Goal: Information Seeking & Learning: Learn about a topic

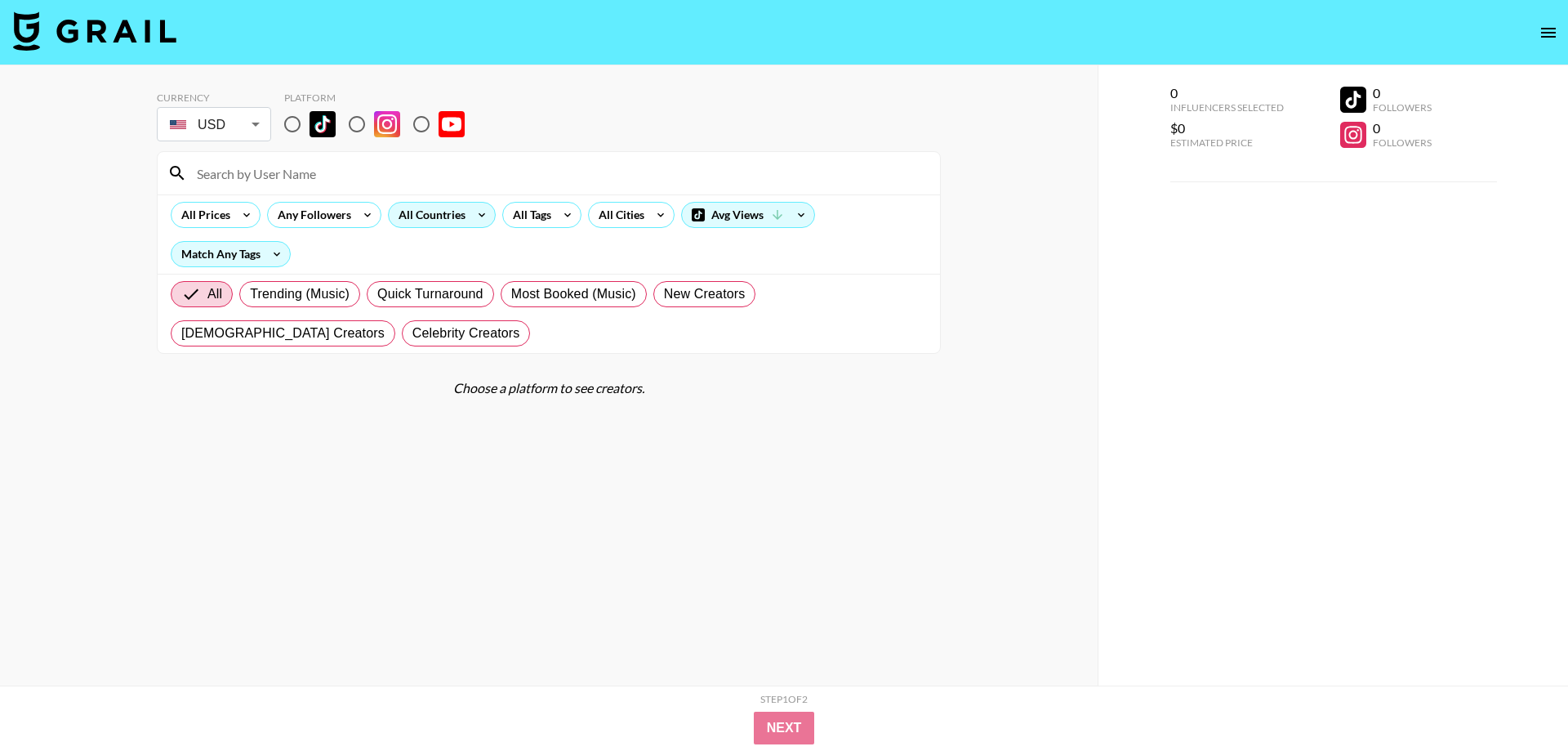
click at [417, 211] on div "All Countries" at bounding box center [428, 215] width 80 height 25
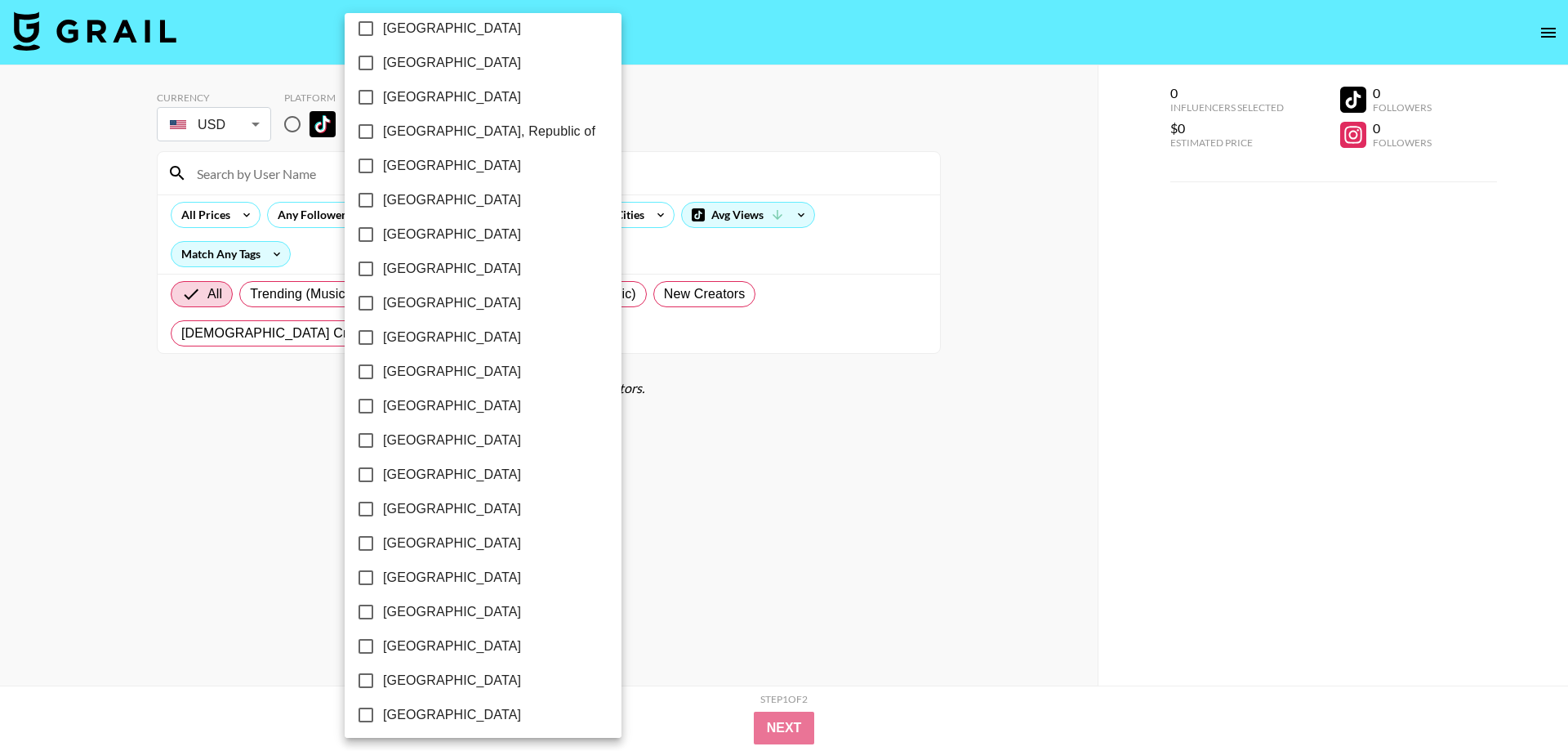
scroll to position [1154, 0]
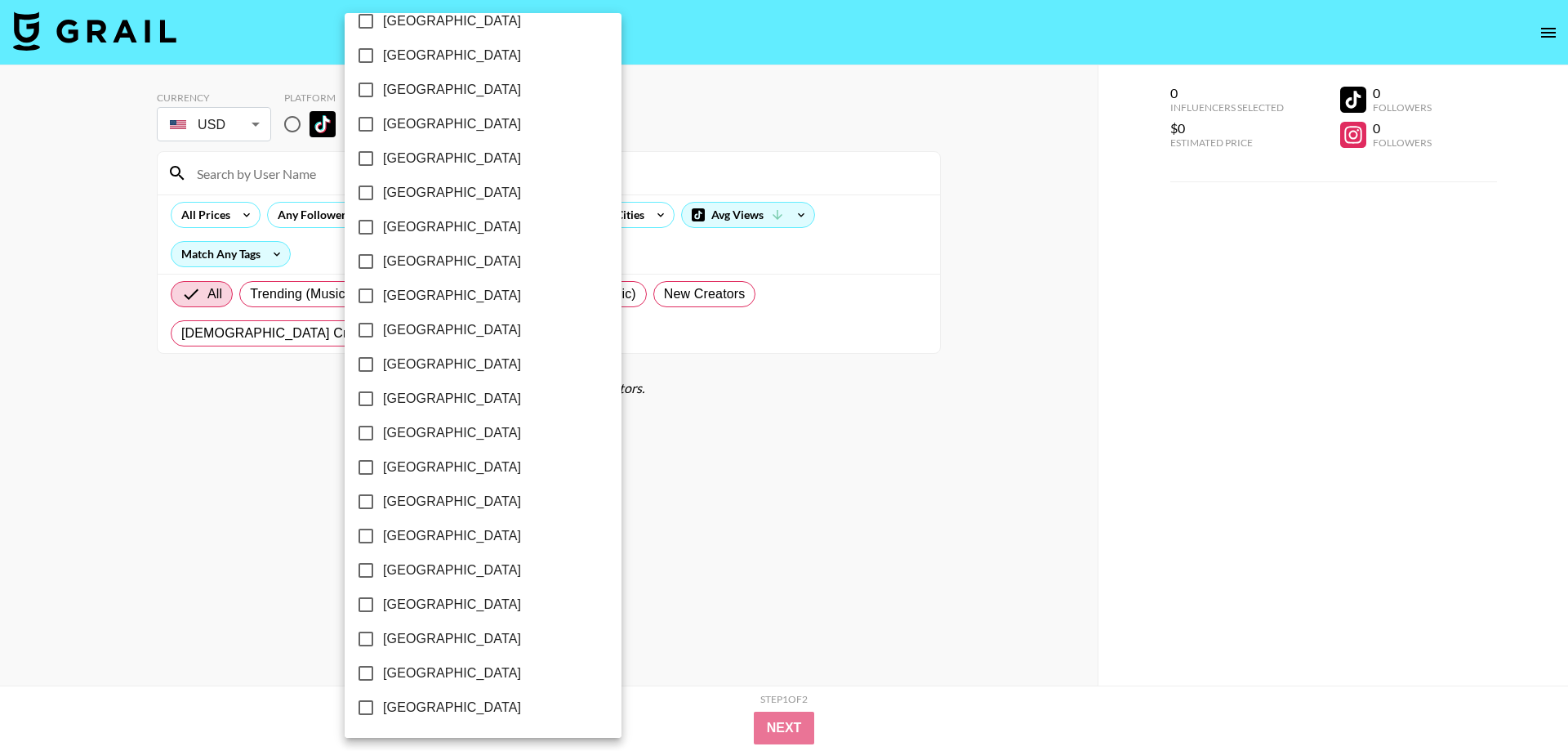
click at [461, 671] on span "[GEOGRAPHIC_DATA]" at bounding box center [452, 673] width 138 height 19
click at [383, 671] on input "[GEOGRAPHIC_DATA]" at bounding box center [366, 672] width 34 height 34
checkbox input "true"
click at [723, 550] on div at bounding box center [784, 376] width 1568 height 751
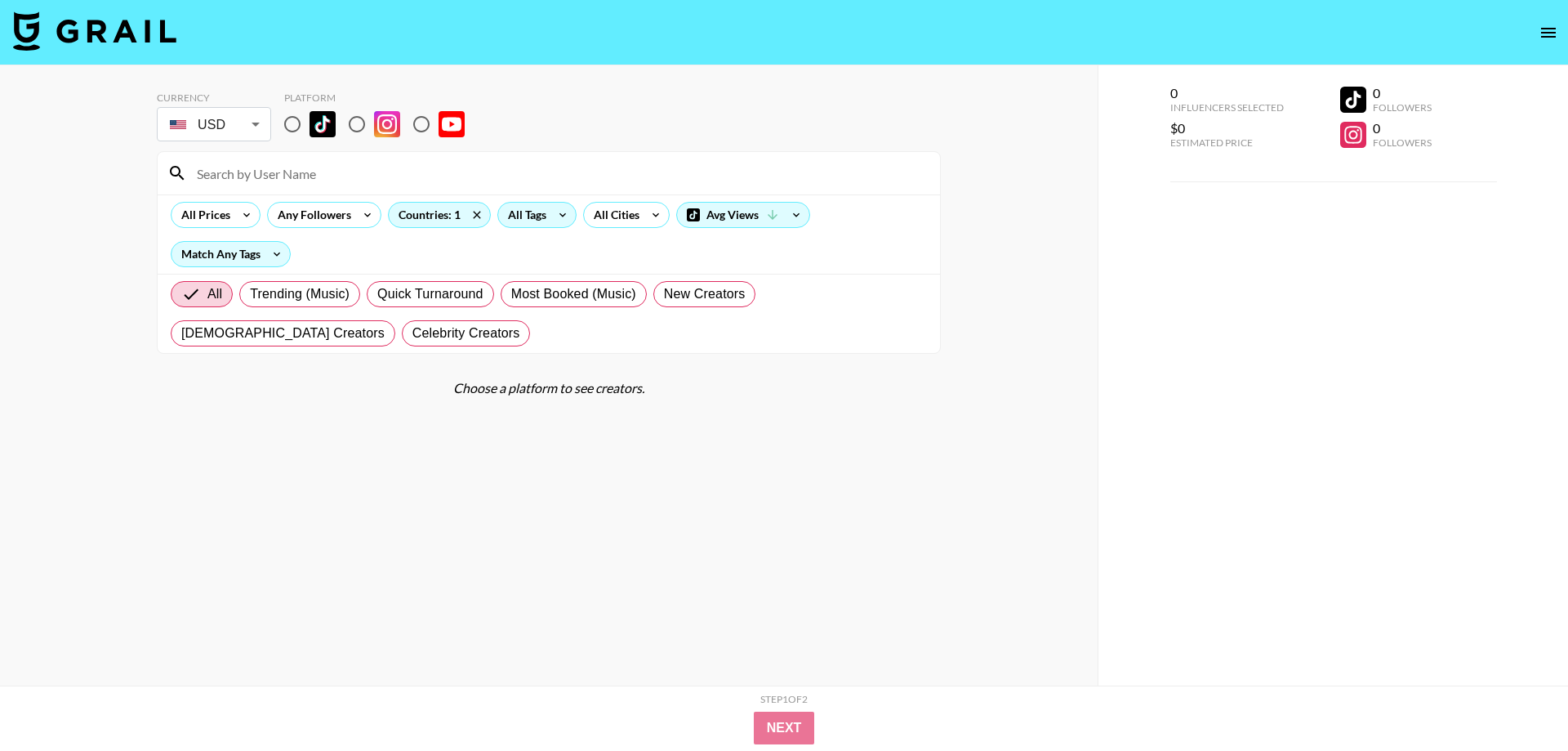
click at [551, 217] on icon at bounding box center [563, 215] width 27 height 25
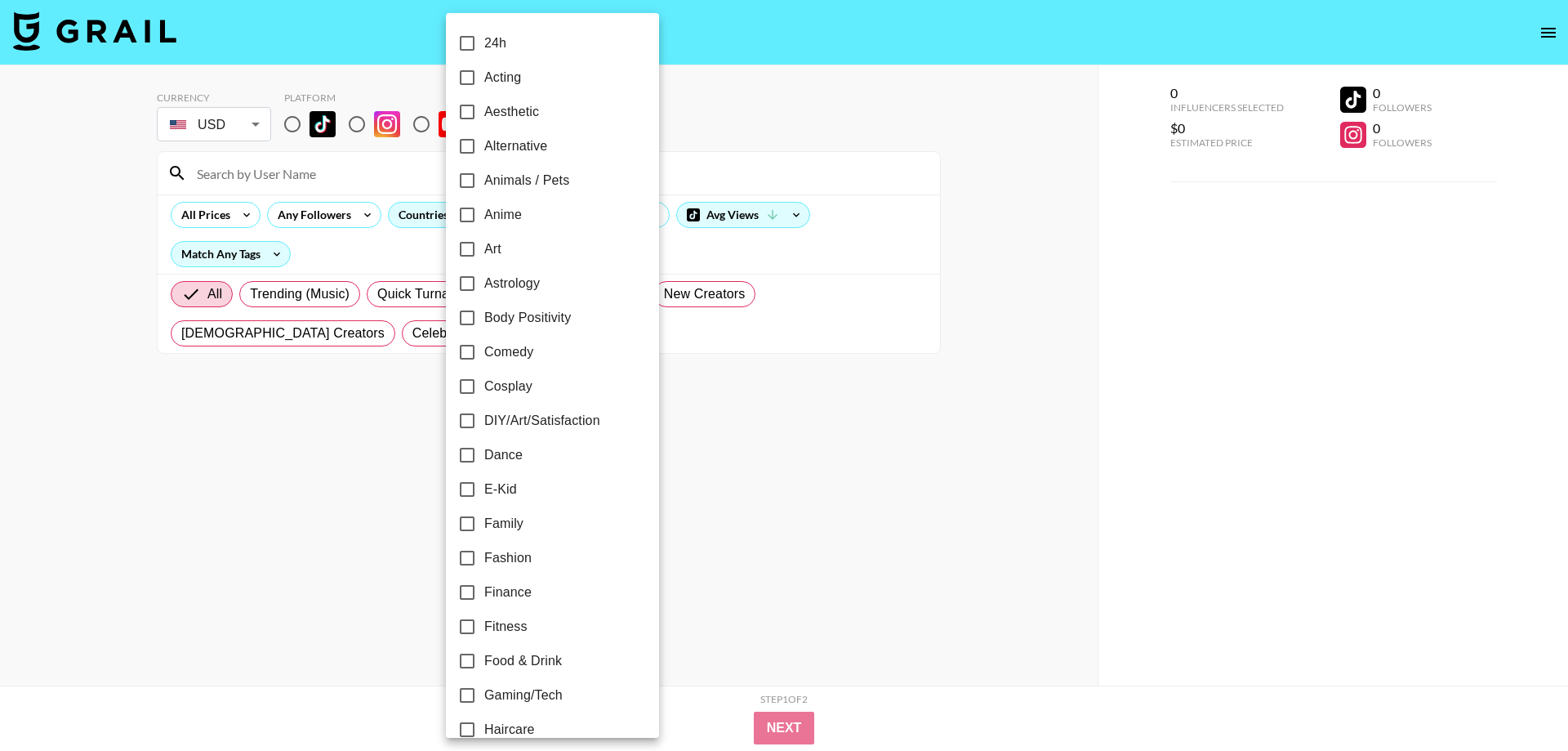
click at [522, 452] on span "Dance" at bounding box center [503, 455] width 38 height 19
click at [484, 452] on input "Dance" at bounding box center [466, 455] width 34 height 34
checkbox input "true"
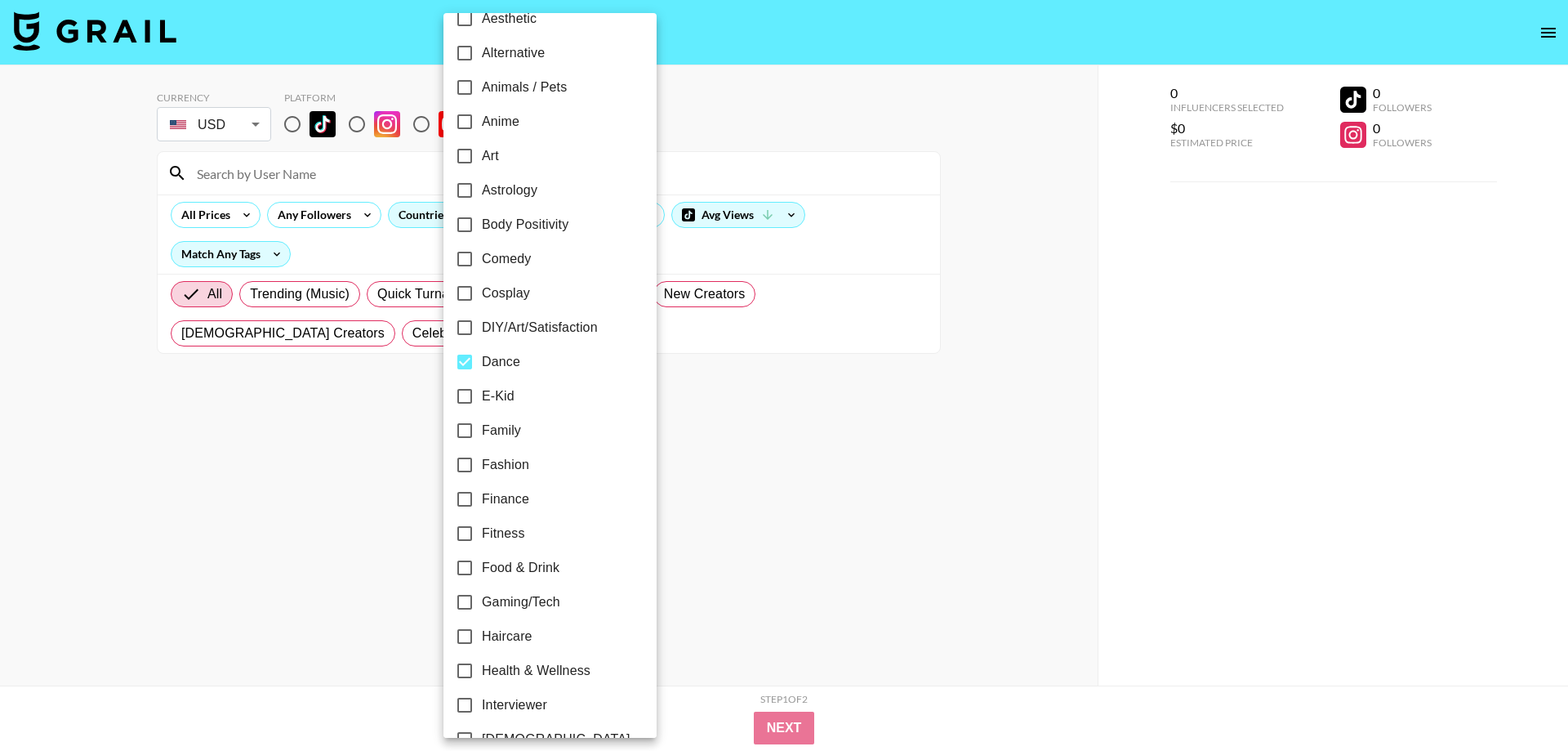
click at [513, 459] on span "Fashion" at bounding box center [505, 465] width 48 height 19
click at [481, 459] on input "Fashion" at bounding box center [465, 465] width 34 height 34
checkbox input "true"
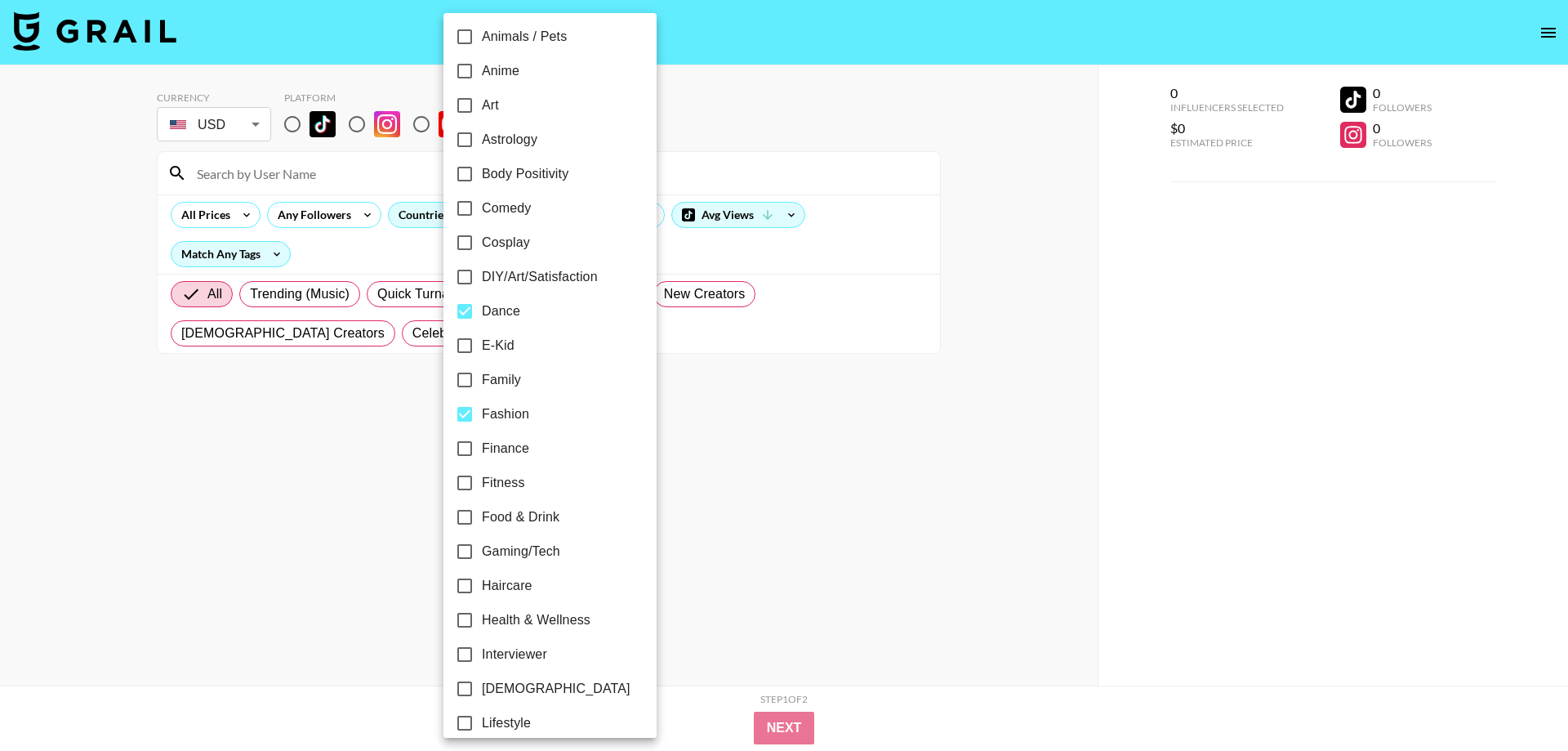
scroll to position [186, 0]
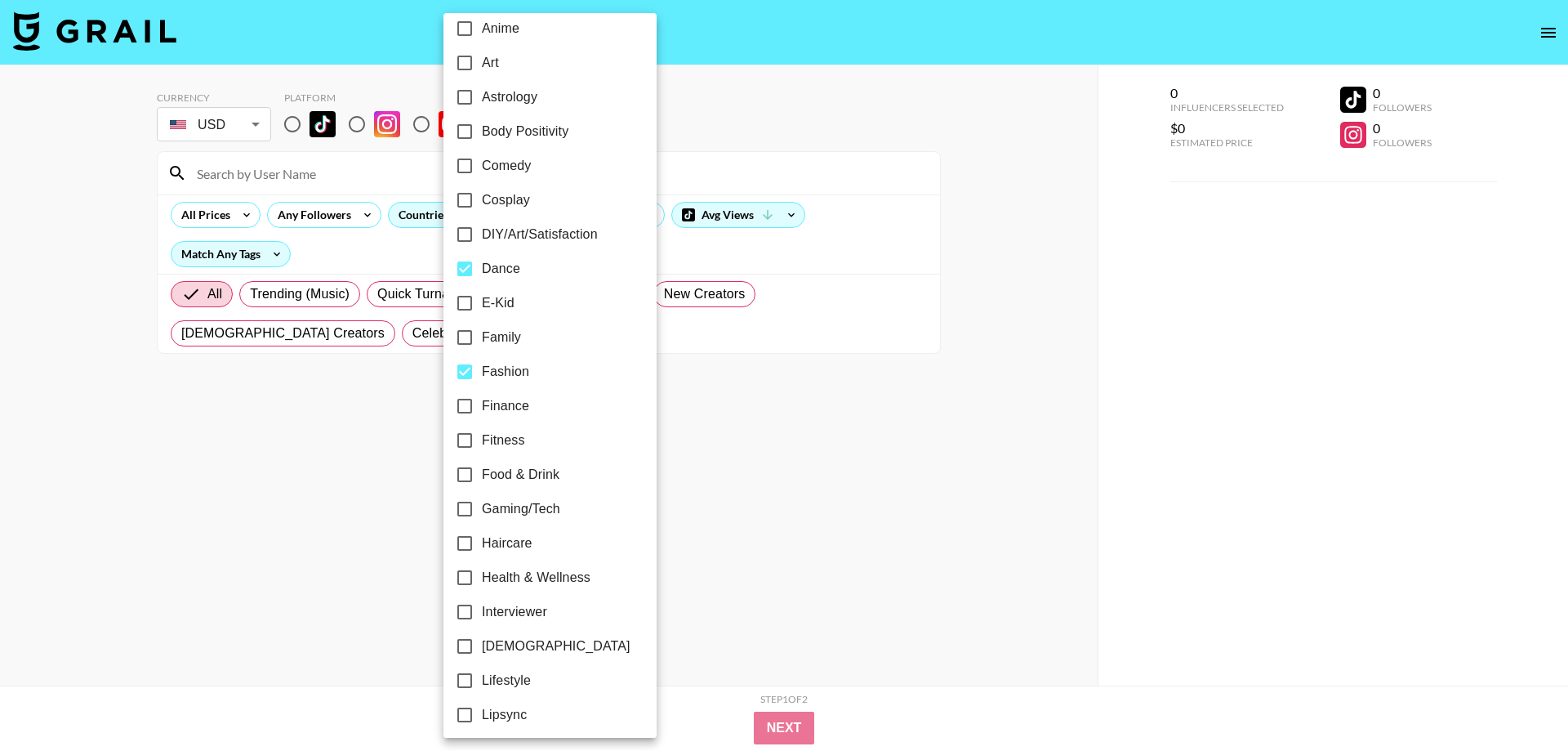
click at [515, 443] on span "Fitness" at bounding box center [503, 440] width 43 height 19
click at [481, 443] on input "Fitness" at bounding box center [465, 440] width 34 height 34
checkbox input "true"
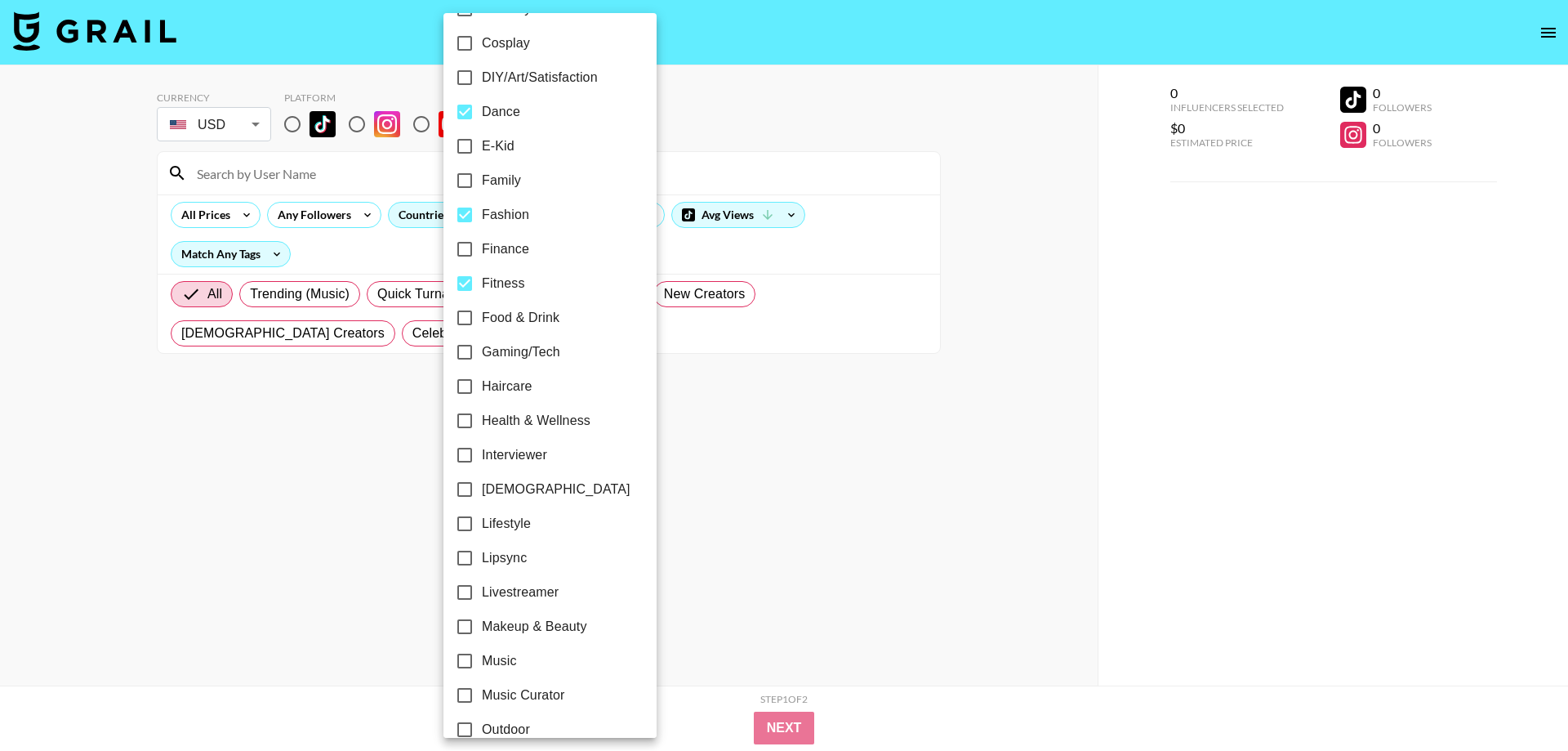
scroll to position [373, 0]
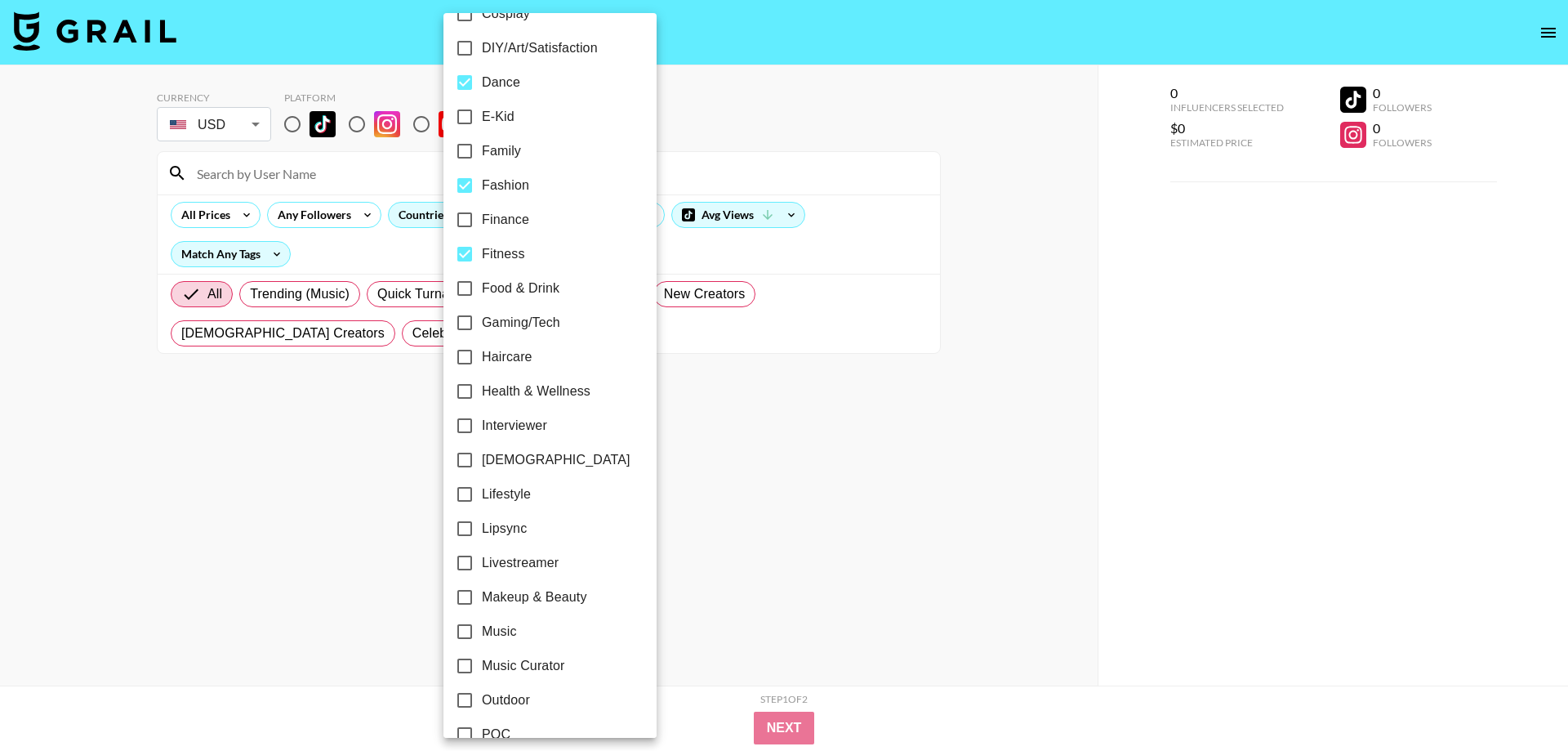
click at [520, 460] on span "[DEMOGRAPHIC_DATA]" at bounding box center [556, 459] width 148 height 19
click at [481, 460] on input "[DEMOGRAPHIC_DATA]" at bounding box center [465, 459] width 34 height 34
checkbox input "true"
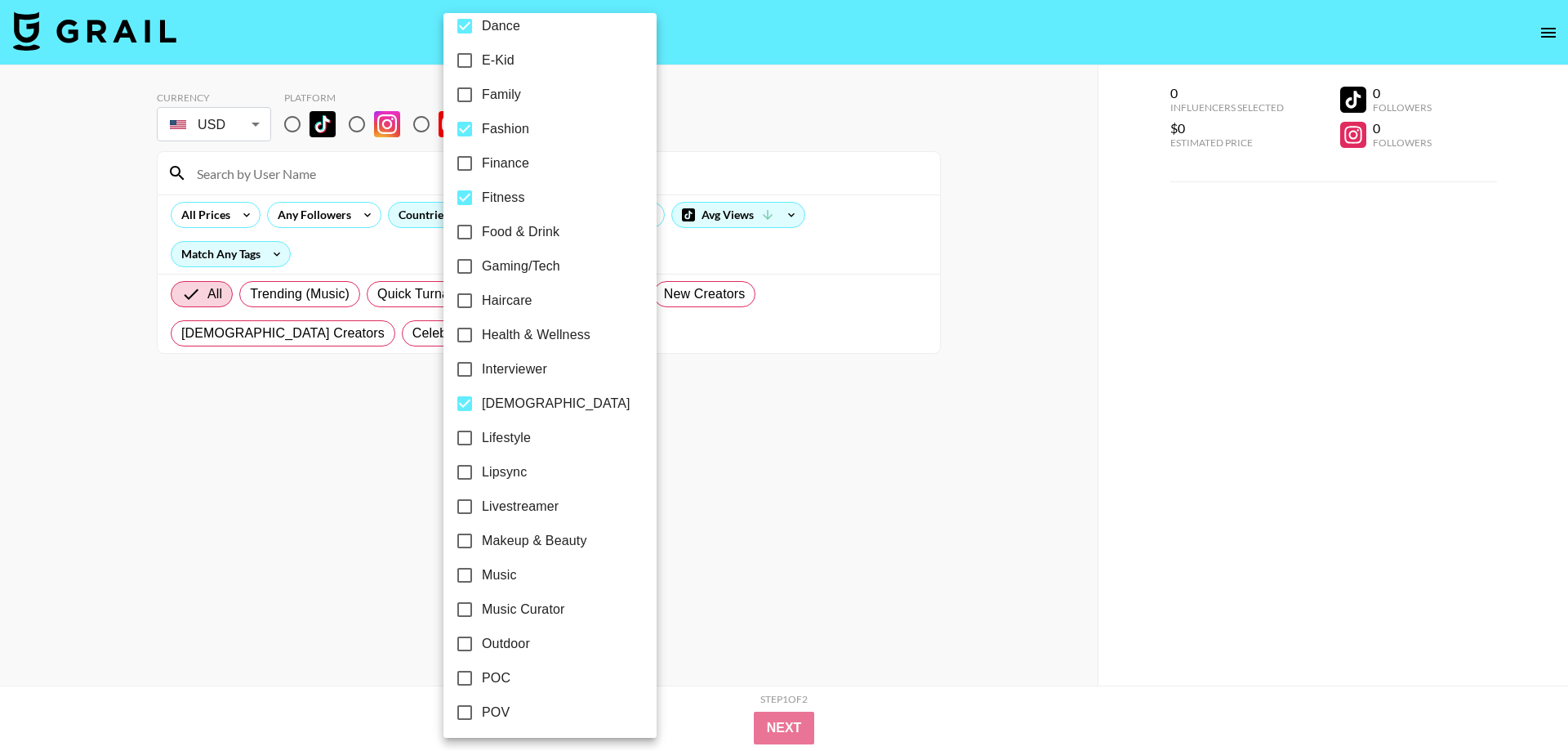
scroll to position [466, 0]
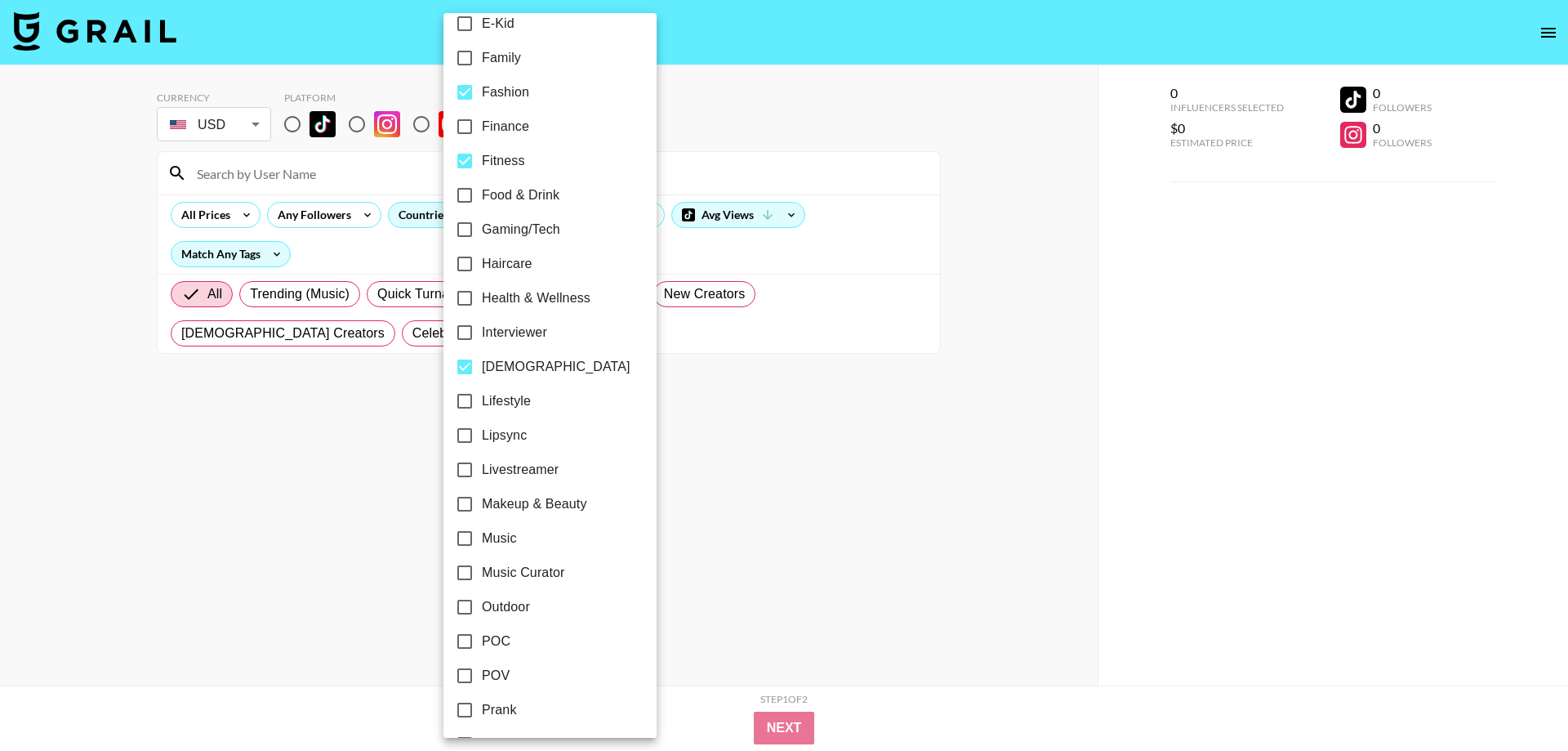
click at [508, 404] on span "Lifestyle" at bounding box center [505, 401] width 49 height 19
click at [481, 404] on input "Lifestyle" at bounding box center [465, 401] width 34 height 34
checkbox input "true"
click at [511, 430] on span "Lipsync" at bounding box center [504, 436] width 45 height 19
click at [481, 430] on input "Lipsync" at bounding box center [465, 435] width 34 height 34
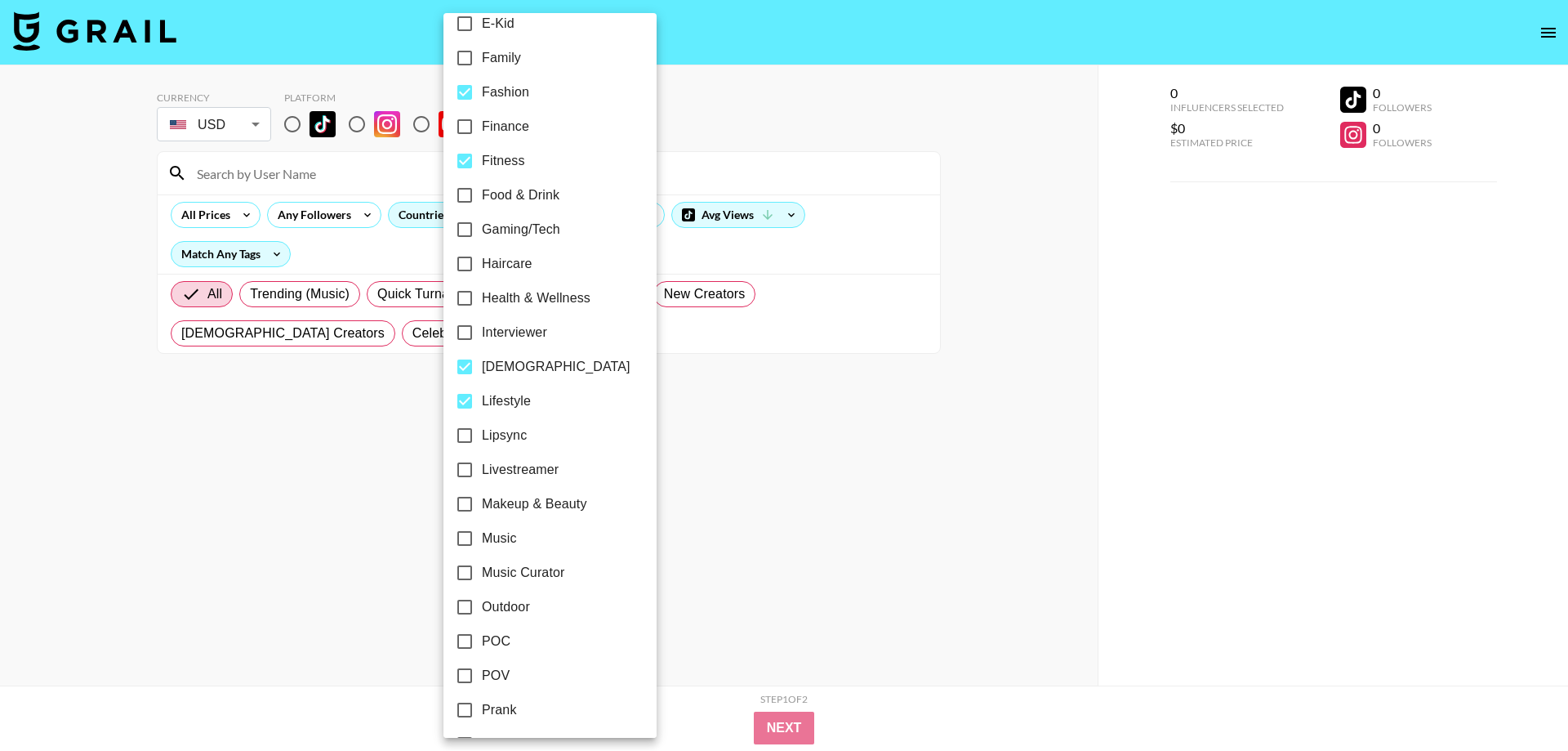
checkbox input "true"
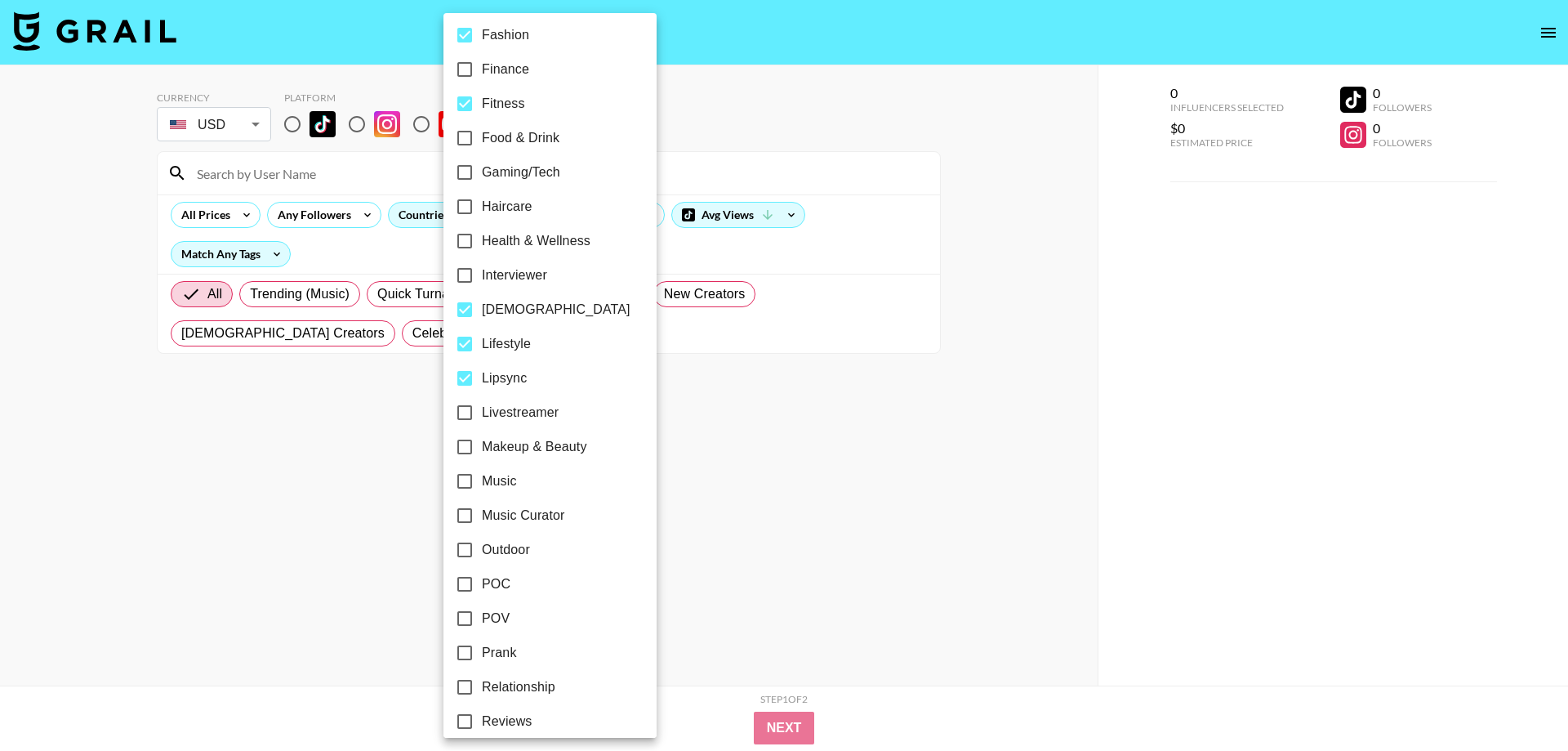
scroll to position [558, 0]
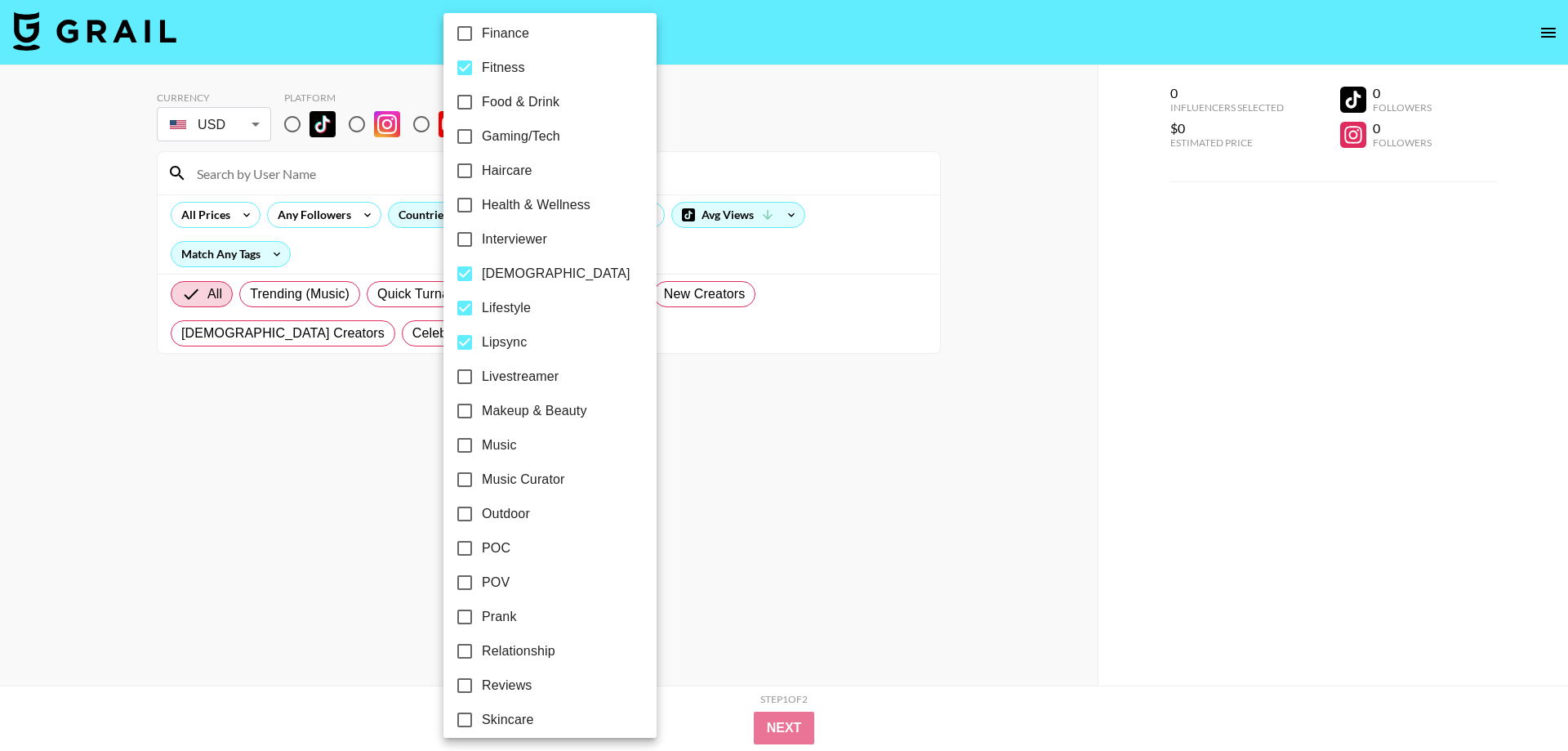
click at [550, 407] on span "Makeup & Beauty" at bounding box center [534, 411] width 105 height 19
click at [481, 407] on input "Makeup & Beauty" at bounding box center [465, 411] width 34 height 34
checkbox input "true"
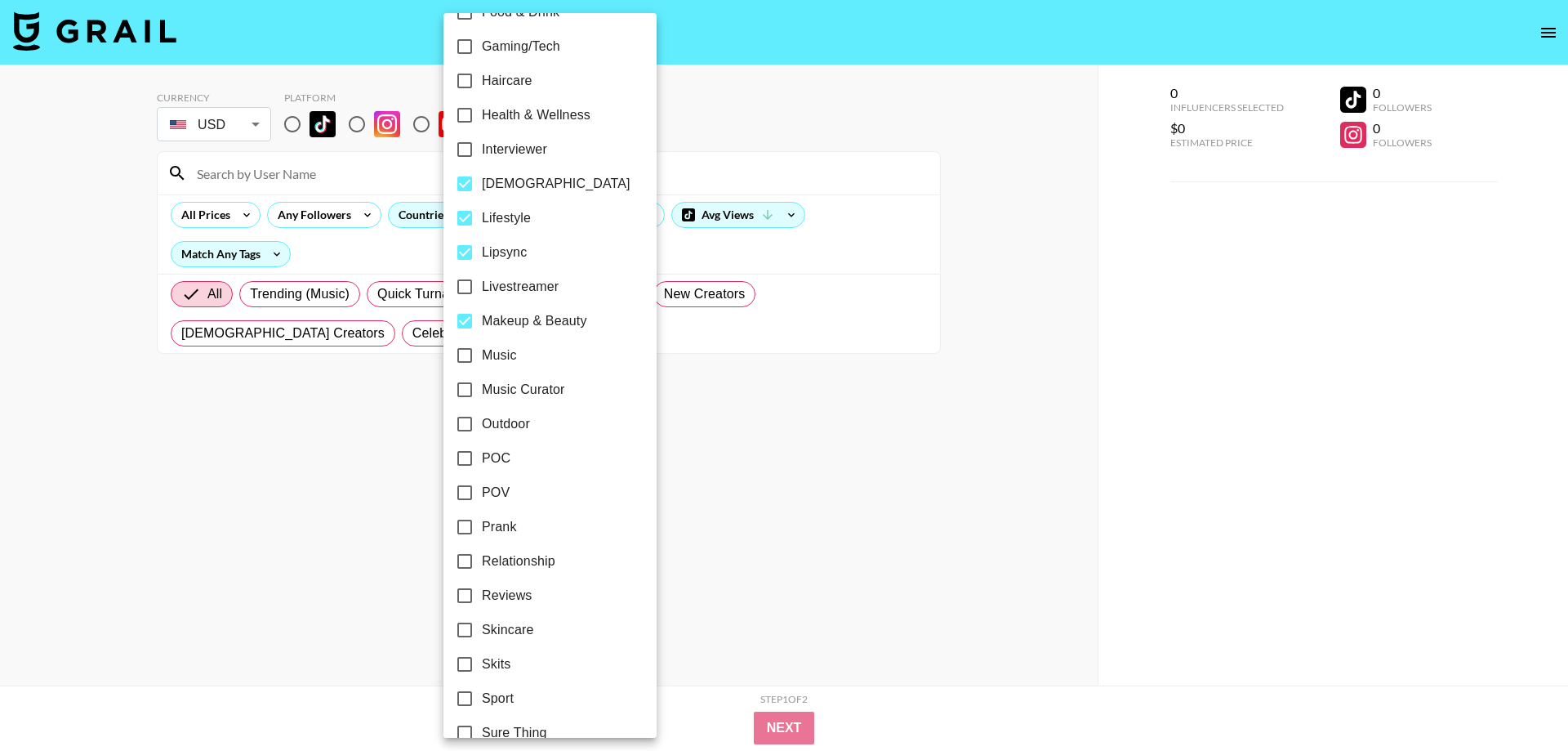
scroll to position [745, 0]
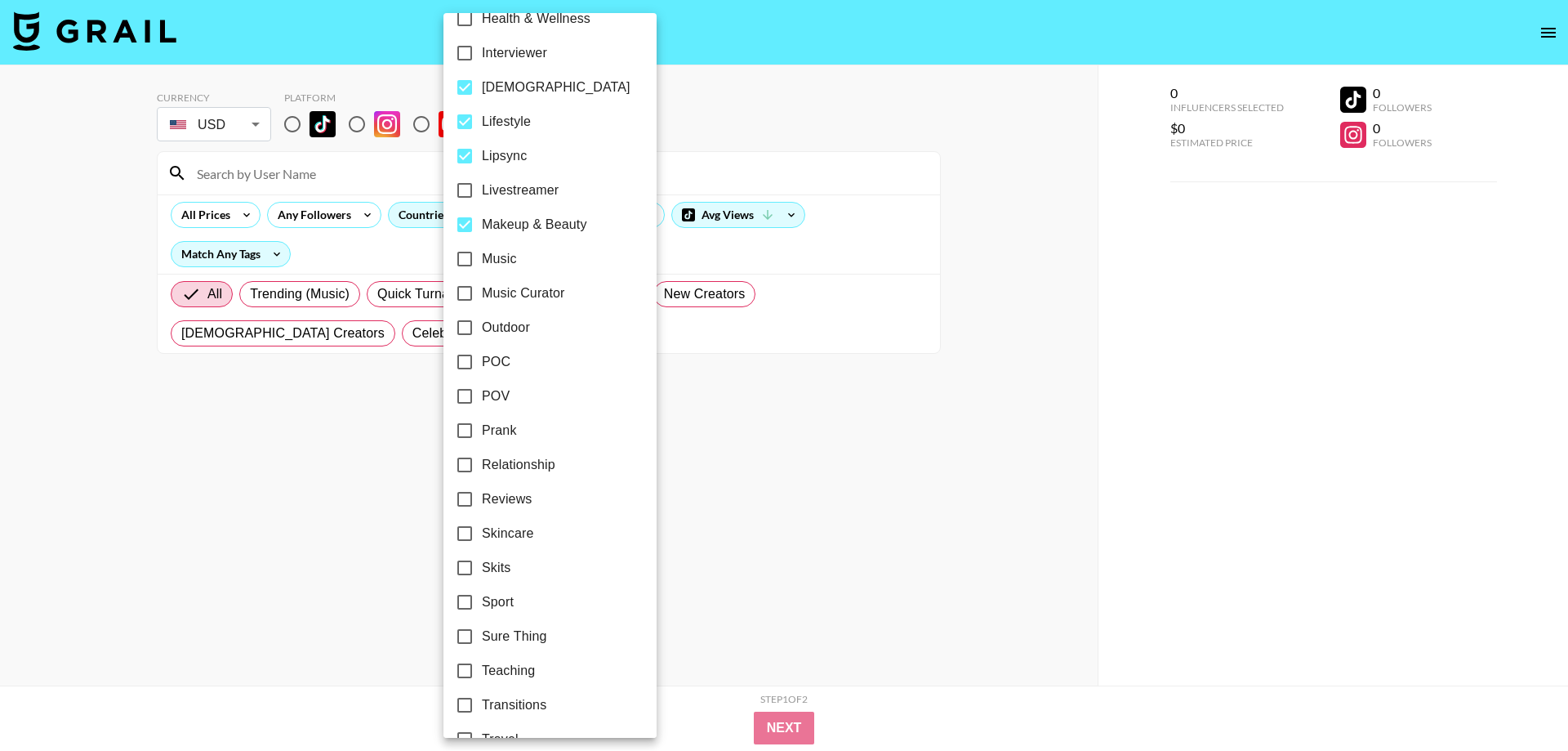
click at [514, 330] on span "Outdoor" at bounding box center [505, 328] width 49 height 19
click at [481, 330] on input "Outdoor" at bounding box center [465, 327] width 34 height 34
checkbox input "true"
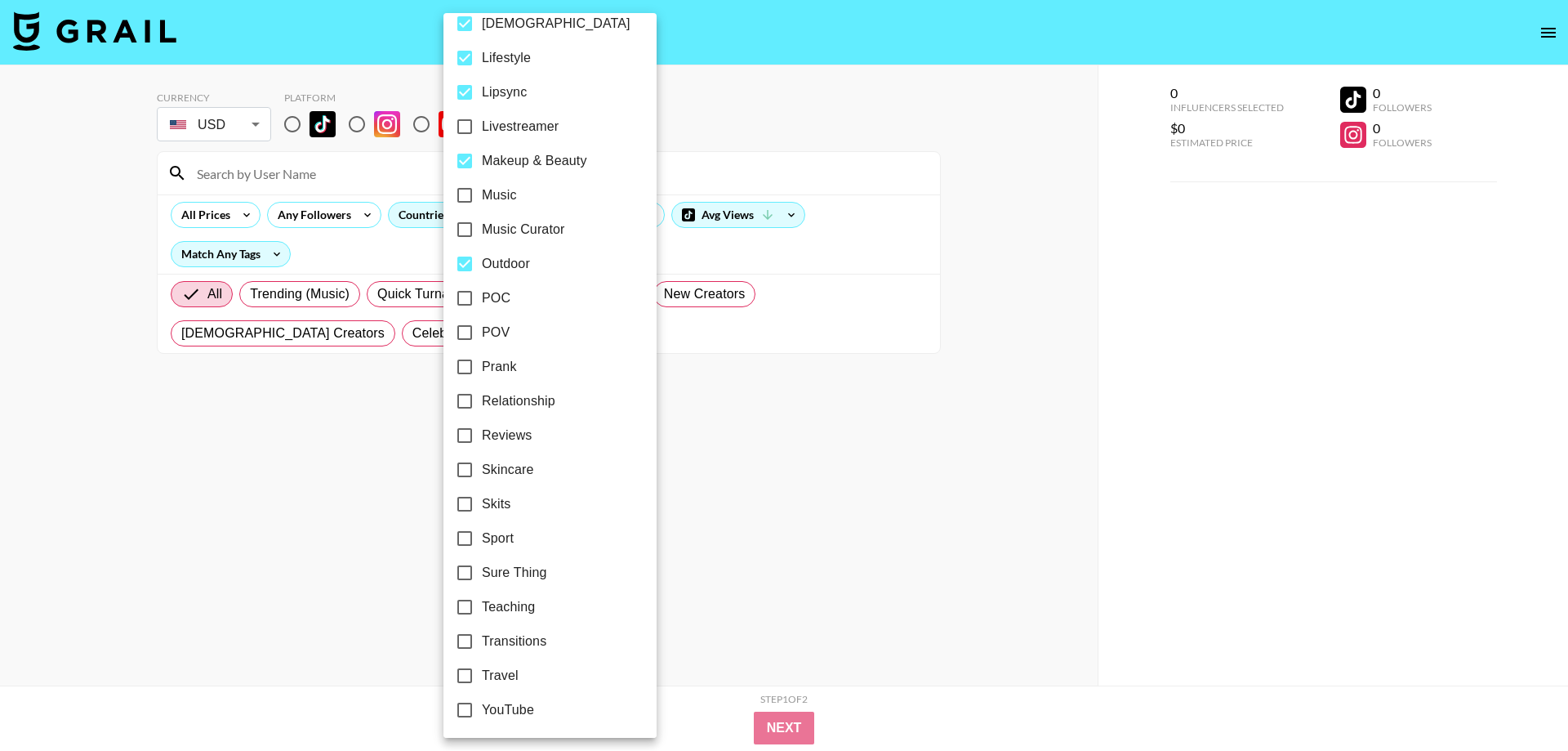
scroll to position [811, 0]
click at [739, 441] on div at bounding box center [784, 376] width 1568 height 751
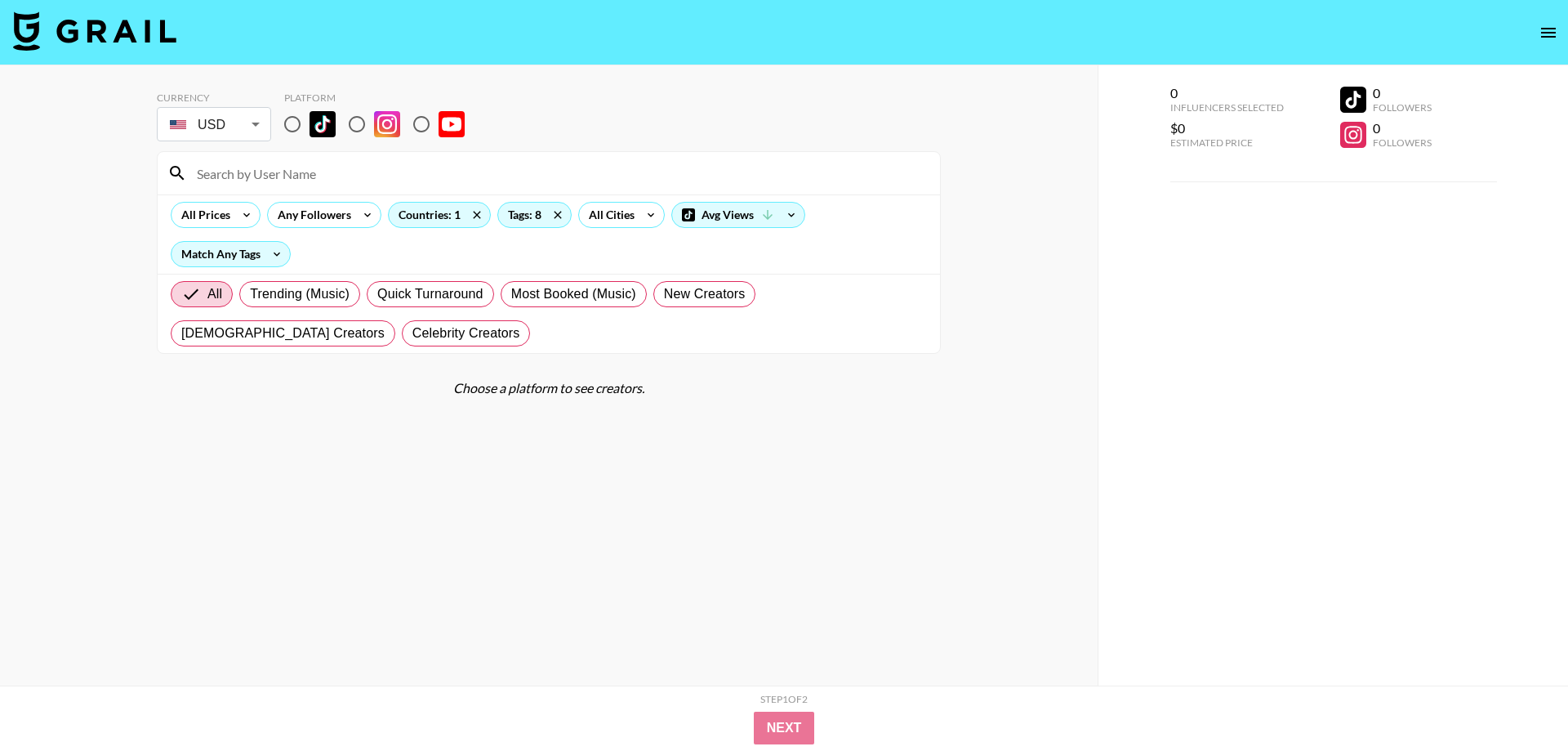
click at [292, 127] on input "radio" at bounding box center [292, 124] width 34 height 34
radio input "true"
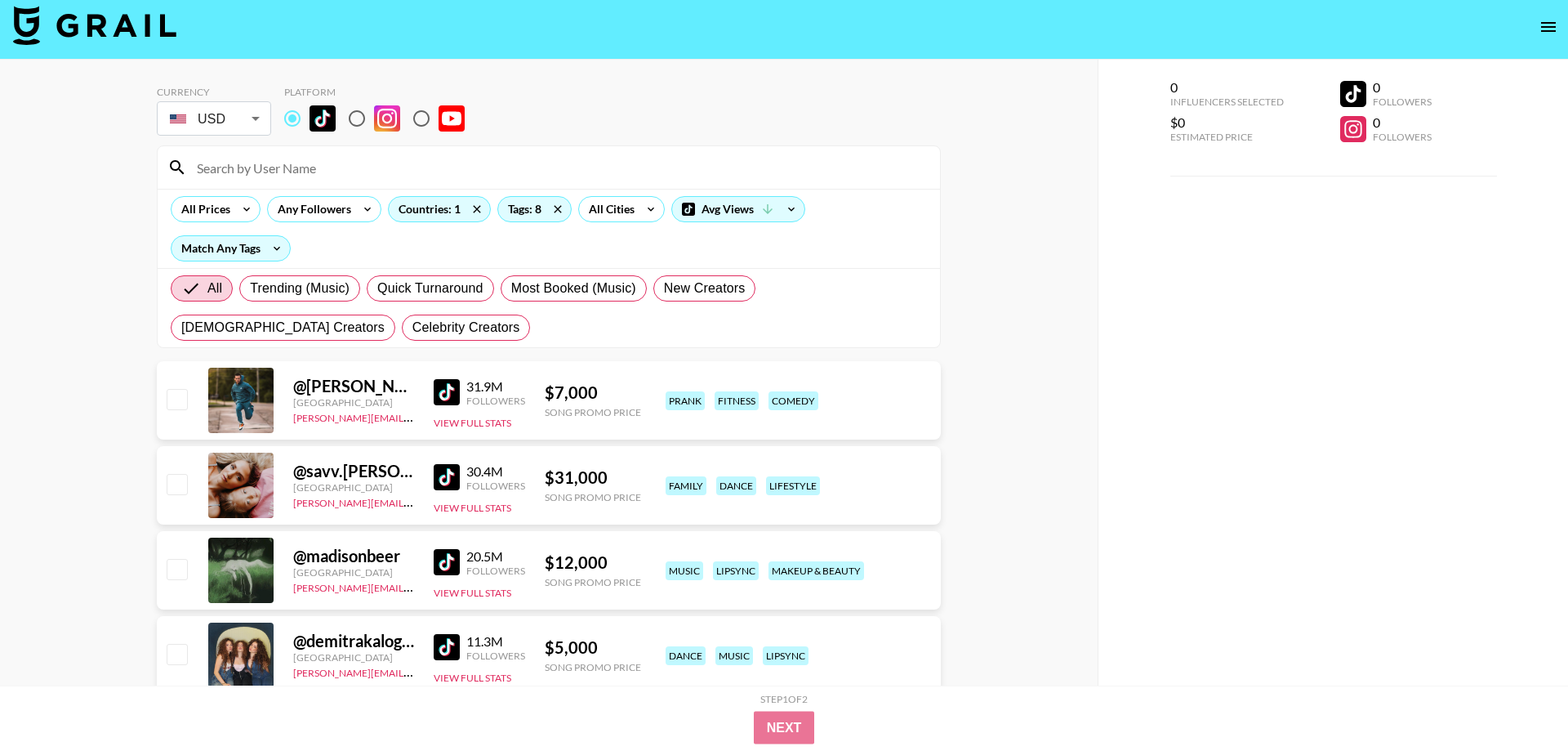
scroll to position [0, 0]
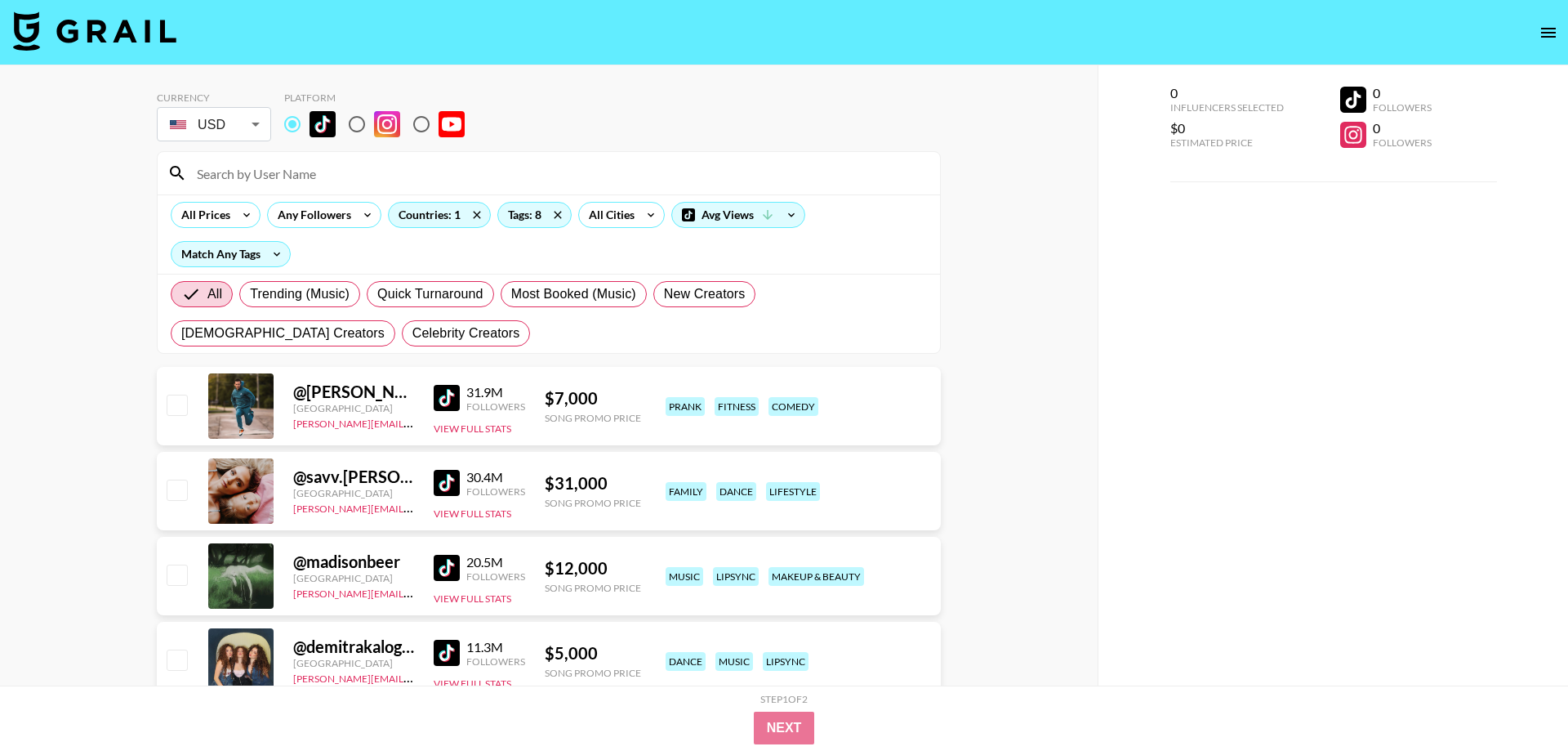
click at [405, 160] on div at bounding box center [784, 376] width 1568 height 751
click at [245, 215] on icon at bounding box center [246, 215] width 6 height 4
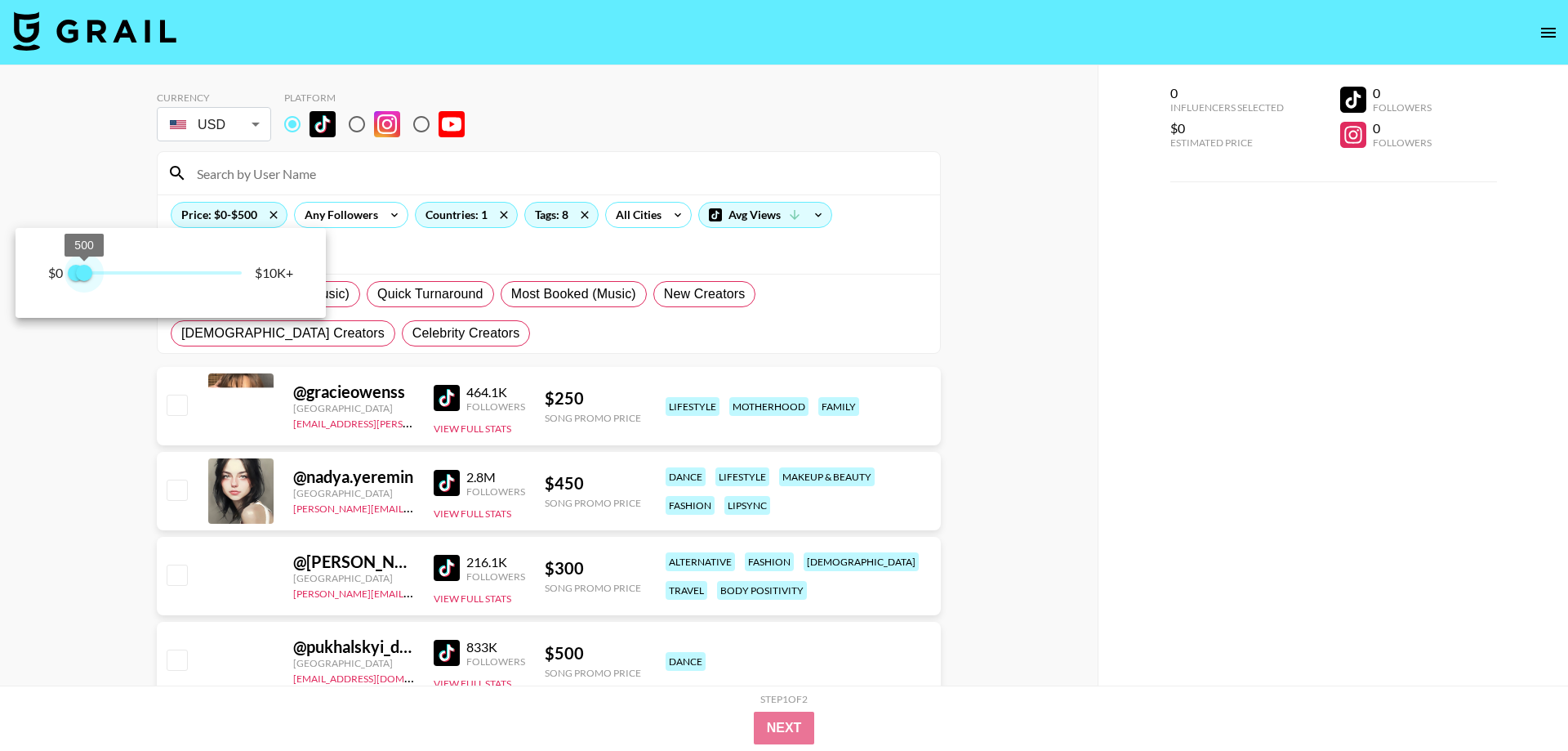
type input "250"
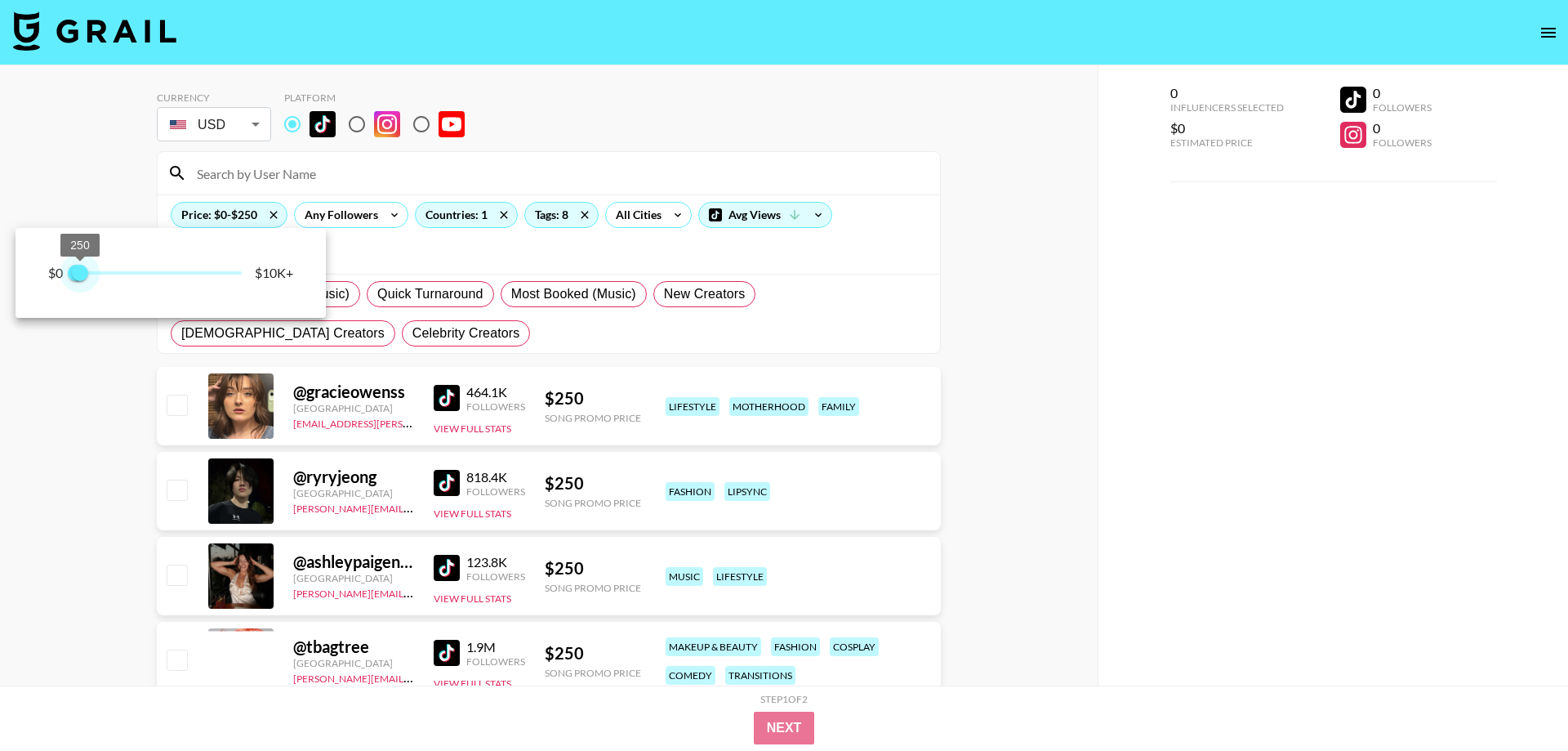
drag, startPoint x: 210, startPoint y: 274, endPoint x: 81, endPoint y: 275, distance: 129.0
click at [81, 275] on span "250" at bounding box center [80, 273] width 16 height 16
click at [996, 368] on div at bounding box center [784, 376] width 1568 height 751
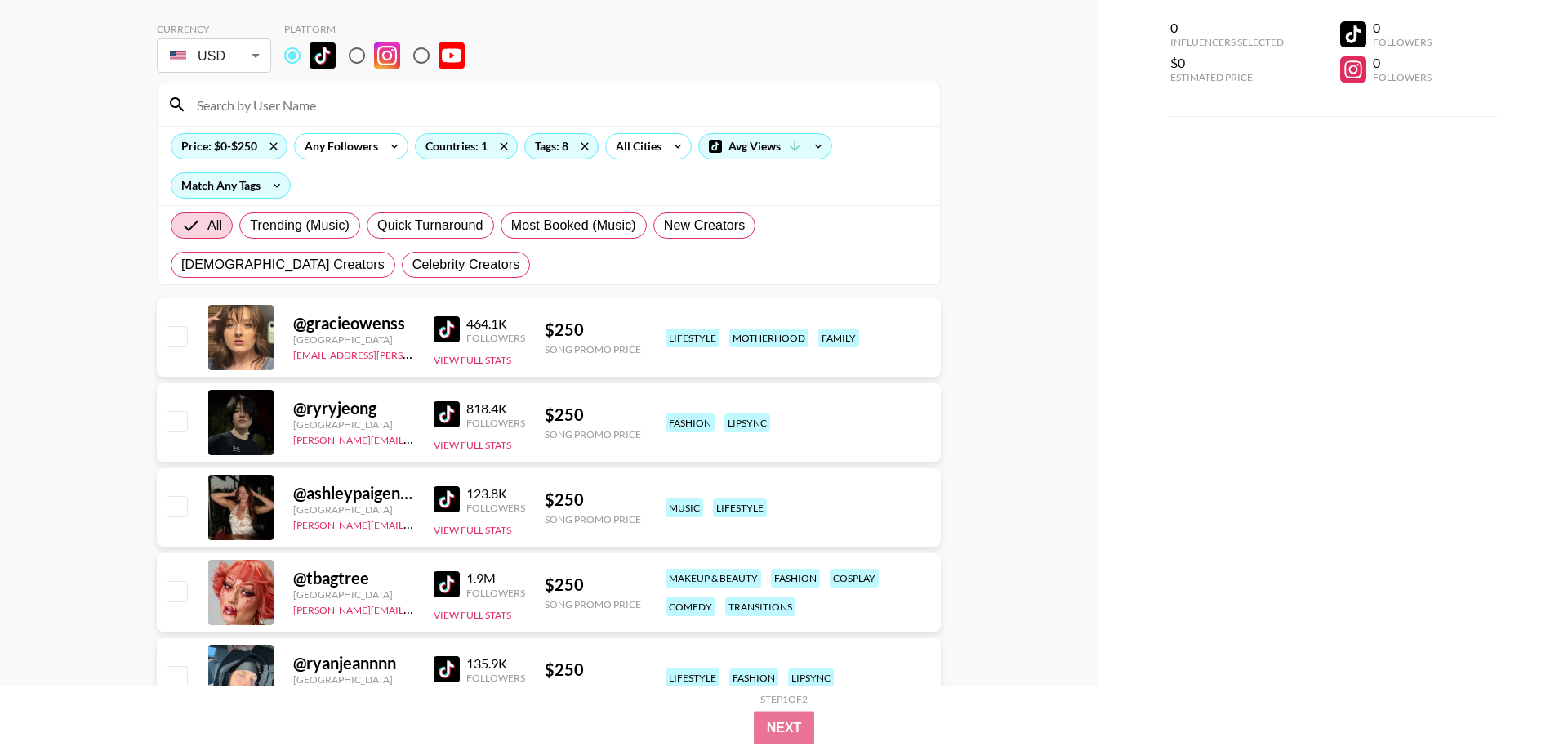
scroll to position [167, 0]
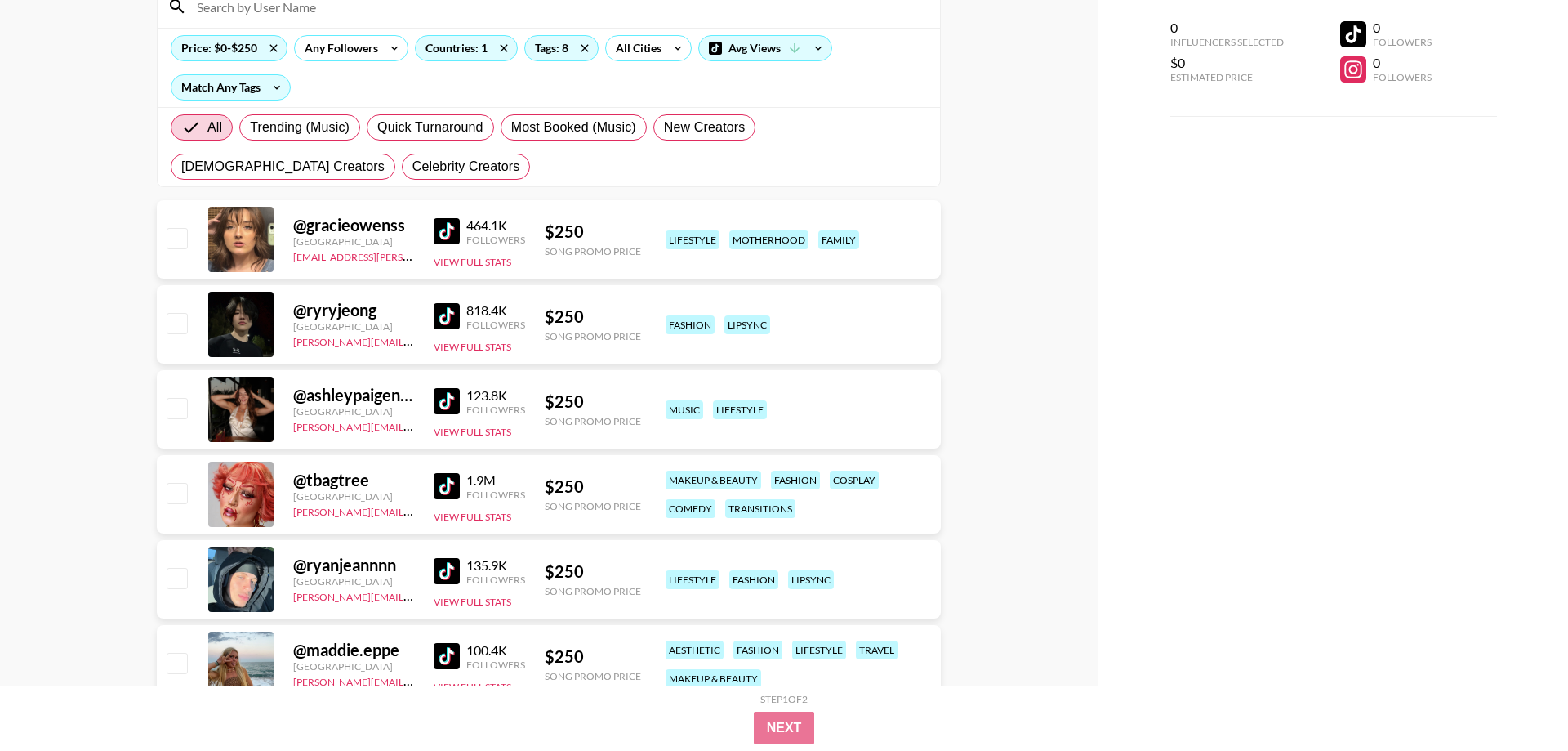
click at [438, 233] on img at bounding box center [447, 231] width 27 height 27
click at [440, 315] on img at bounding box center [447, 316] width 27 height 27
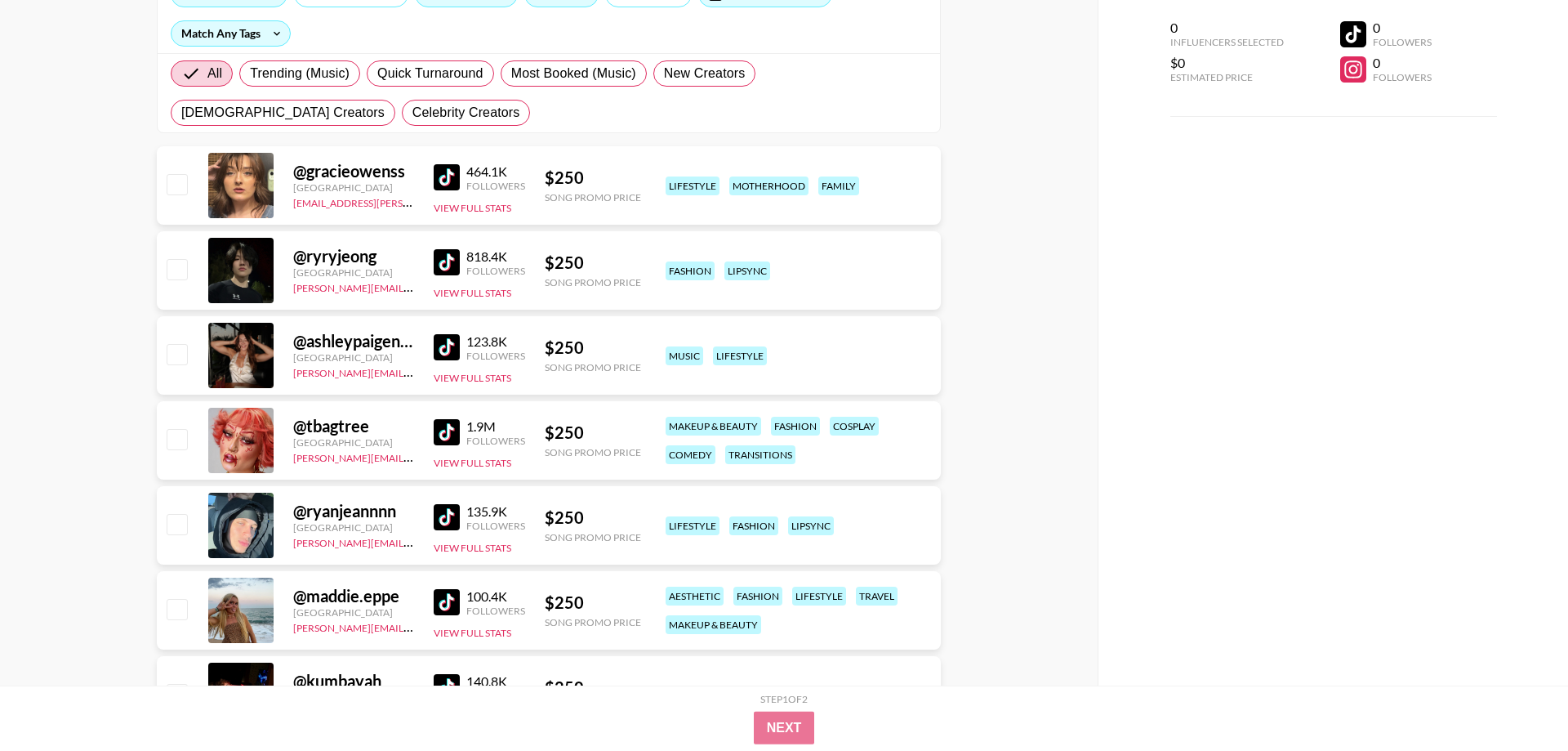
scroll to position [250, 0]
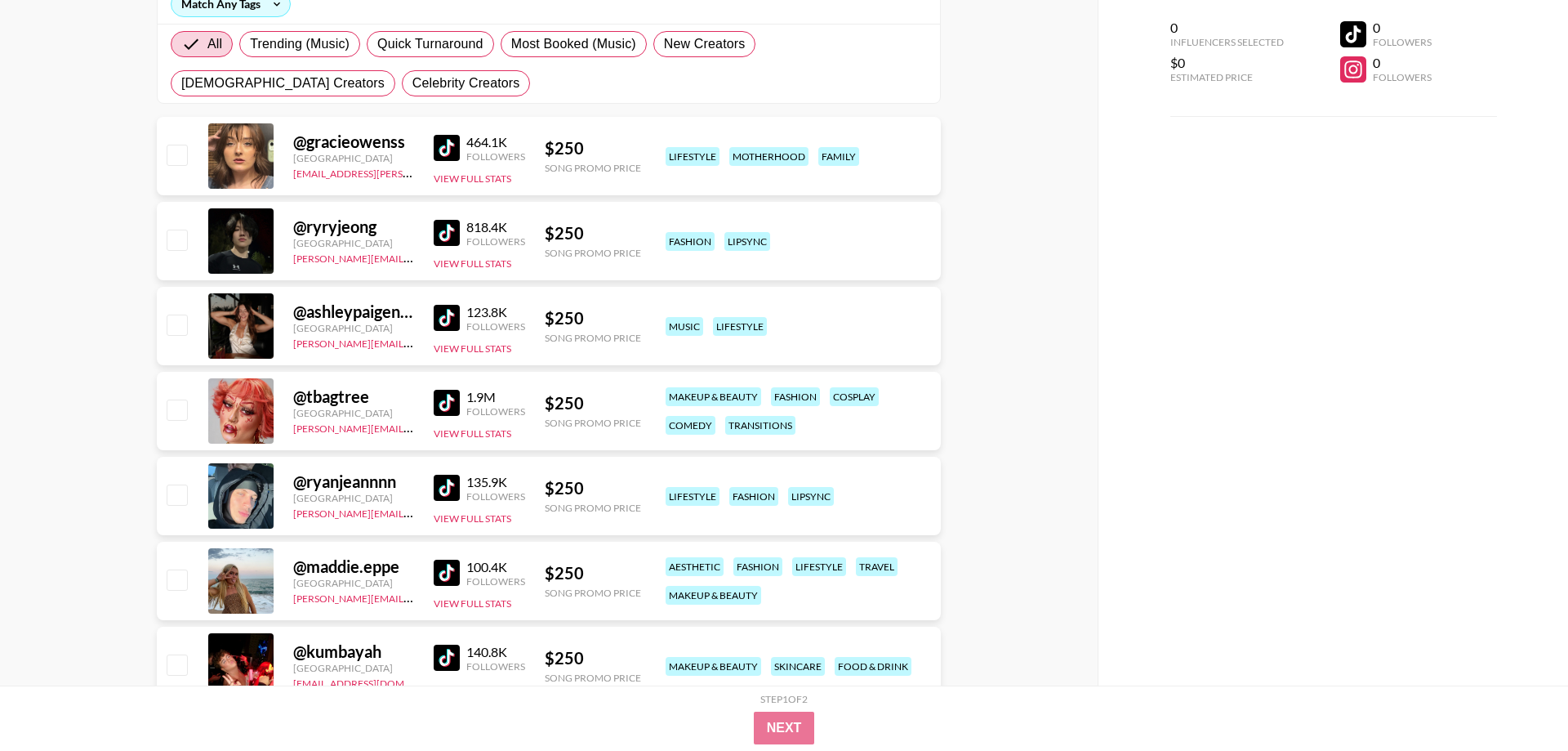
click at [457, 325] on img at bounding box center [447, 318] width 27 height 27
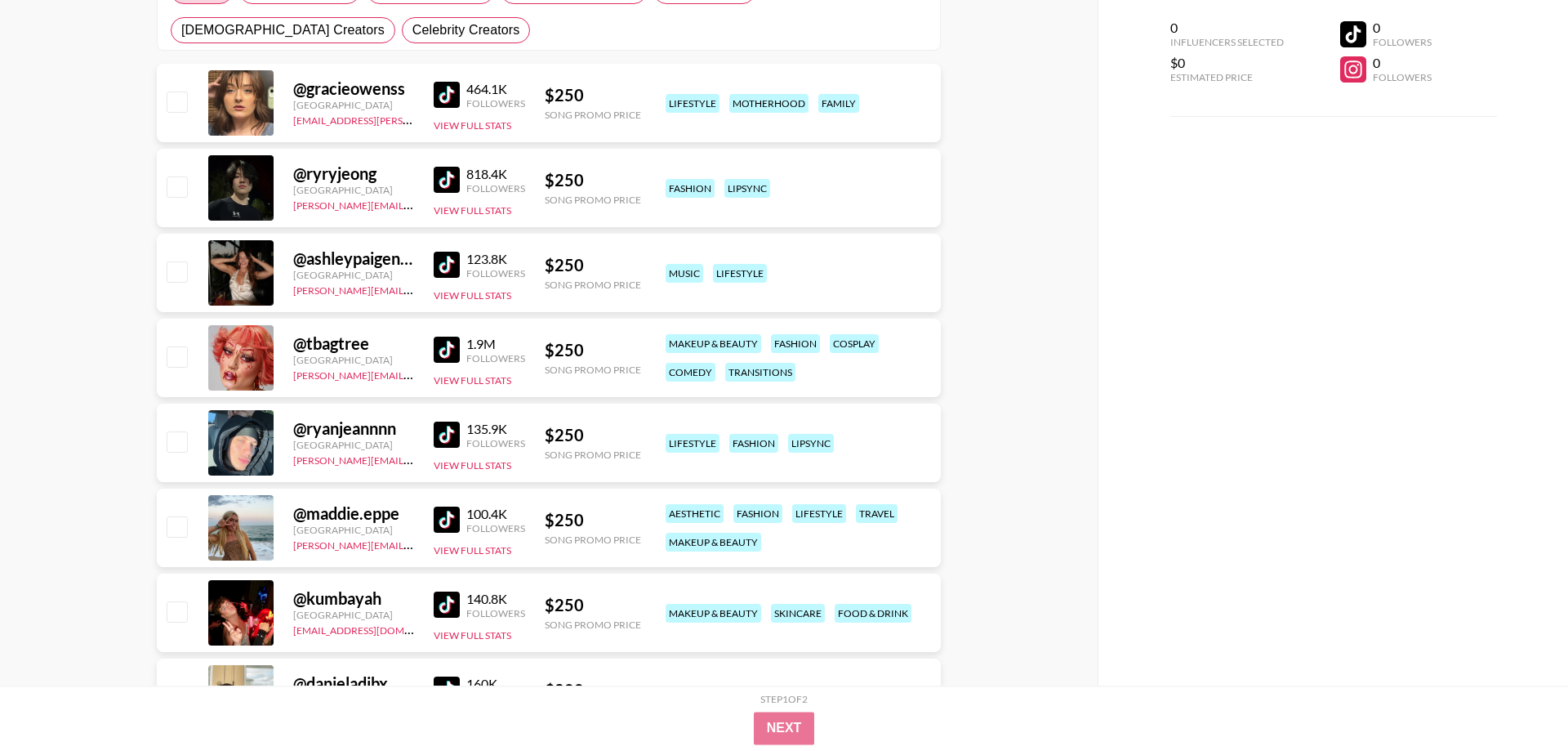
scroll to position [333, 0]
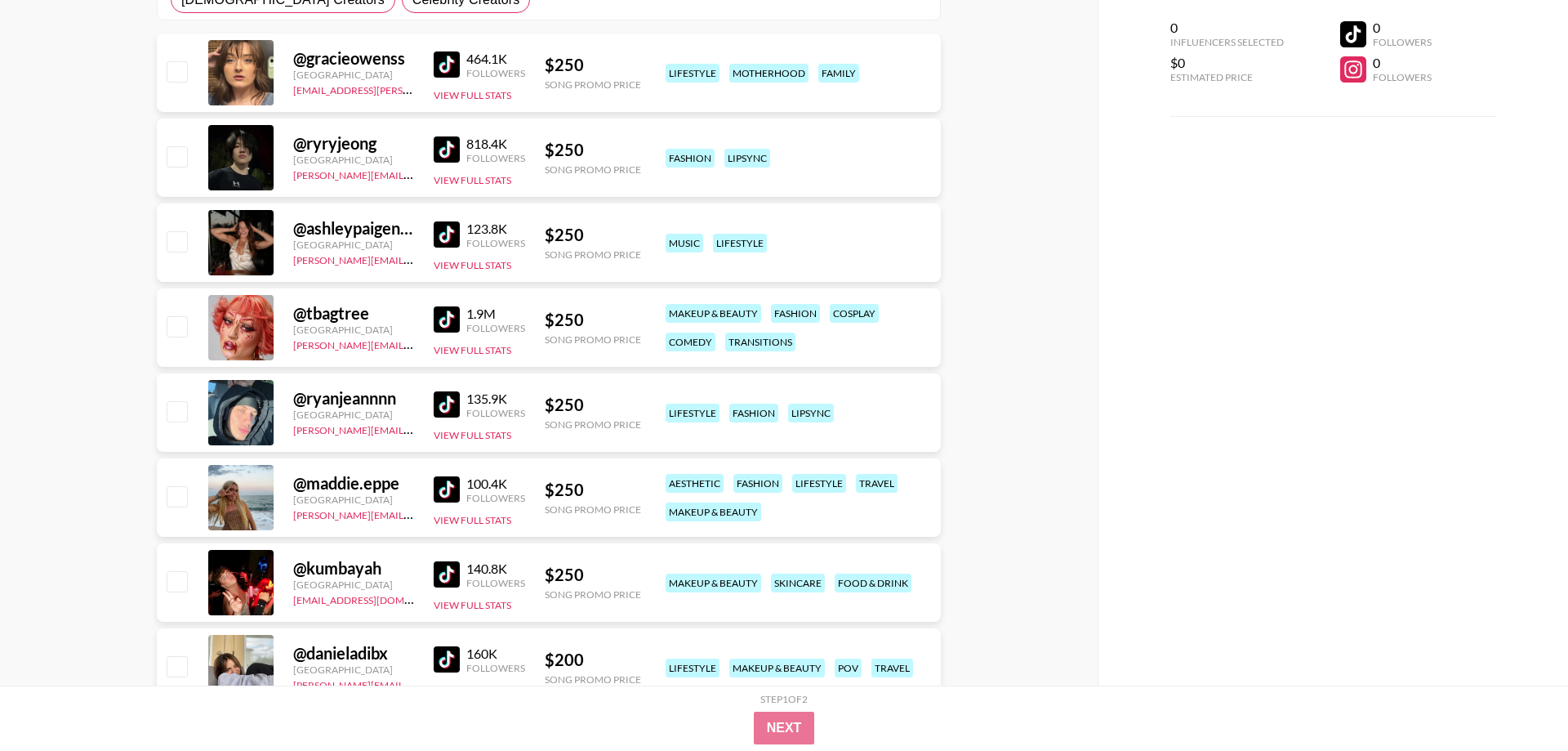
click at [450, 319] on img at bounding box center [447, 320] width 27 height 27
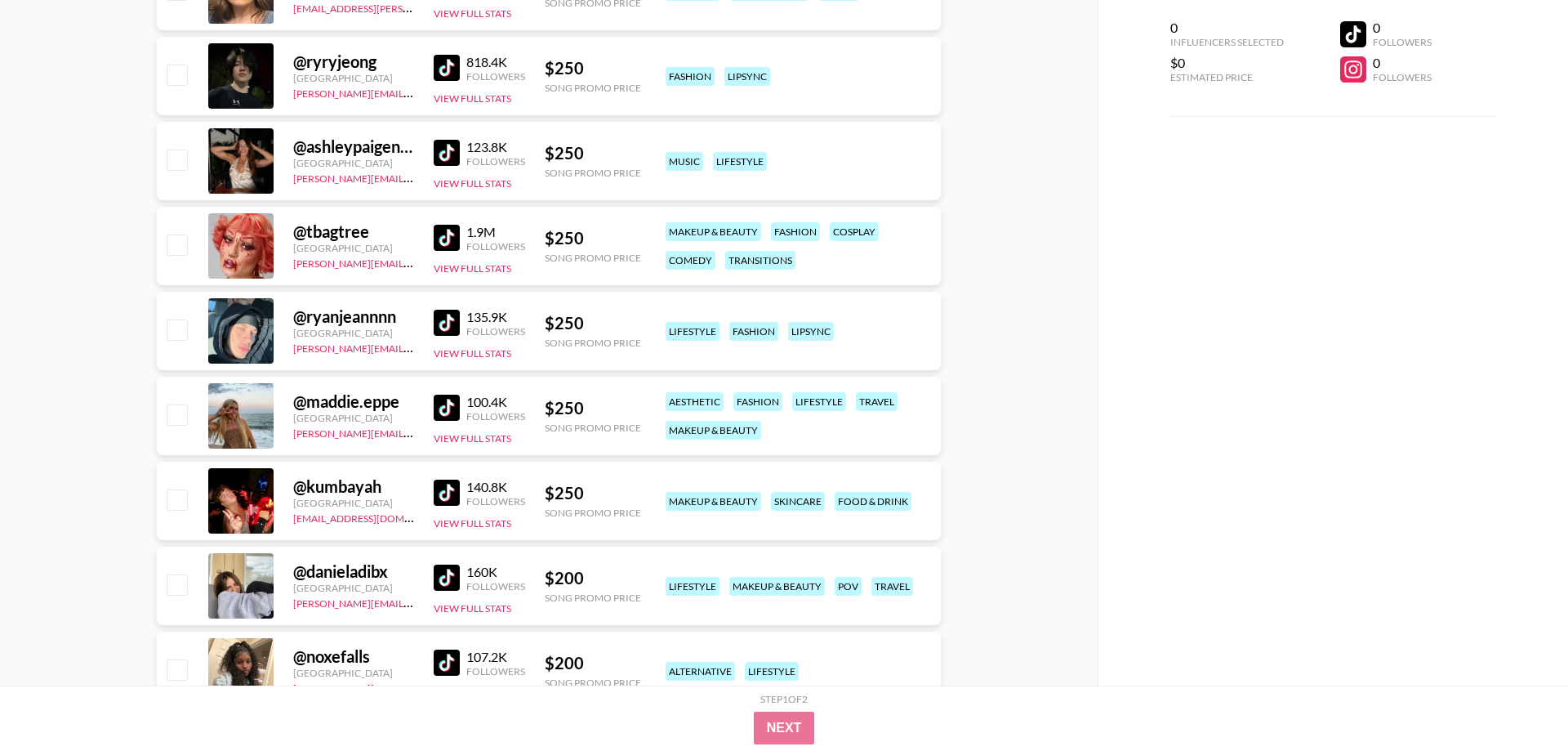
scroll to position [500, 0]
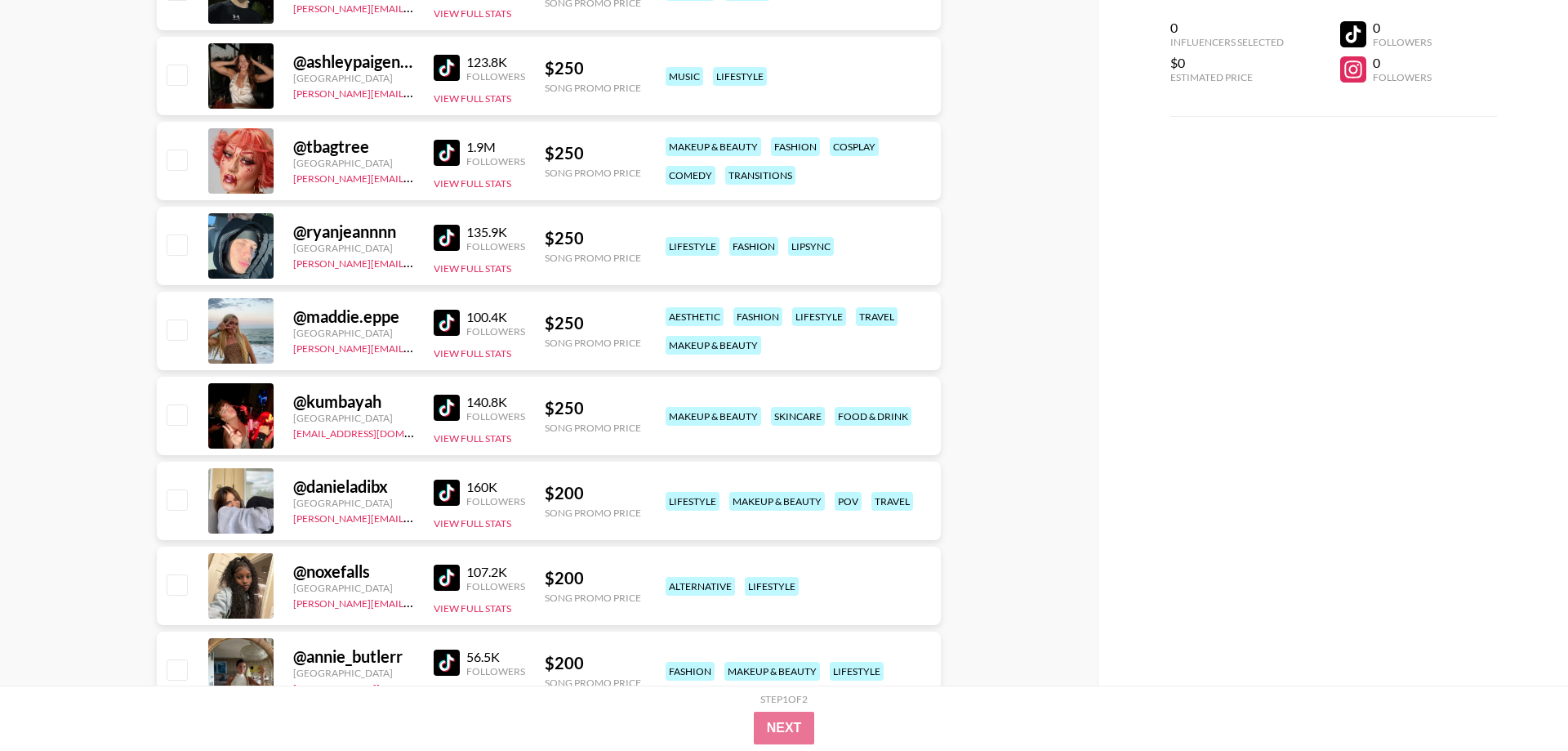
click at [452, 322] on img at bounding box center [447, 322] width 27 height 27
click at [453, 405] on img at bounding box center [447, 408] width 27 height 27
click at [450, 490] on img at bounding box center [447, 493] width 27 height 27
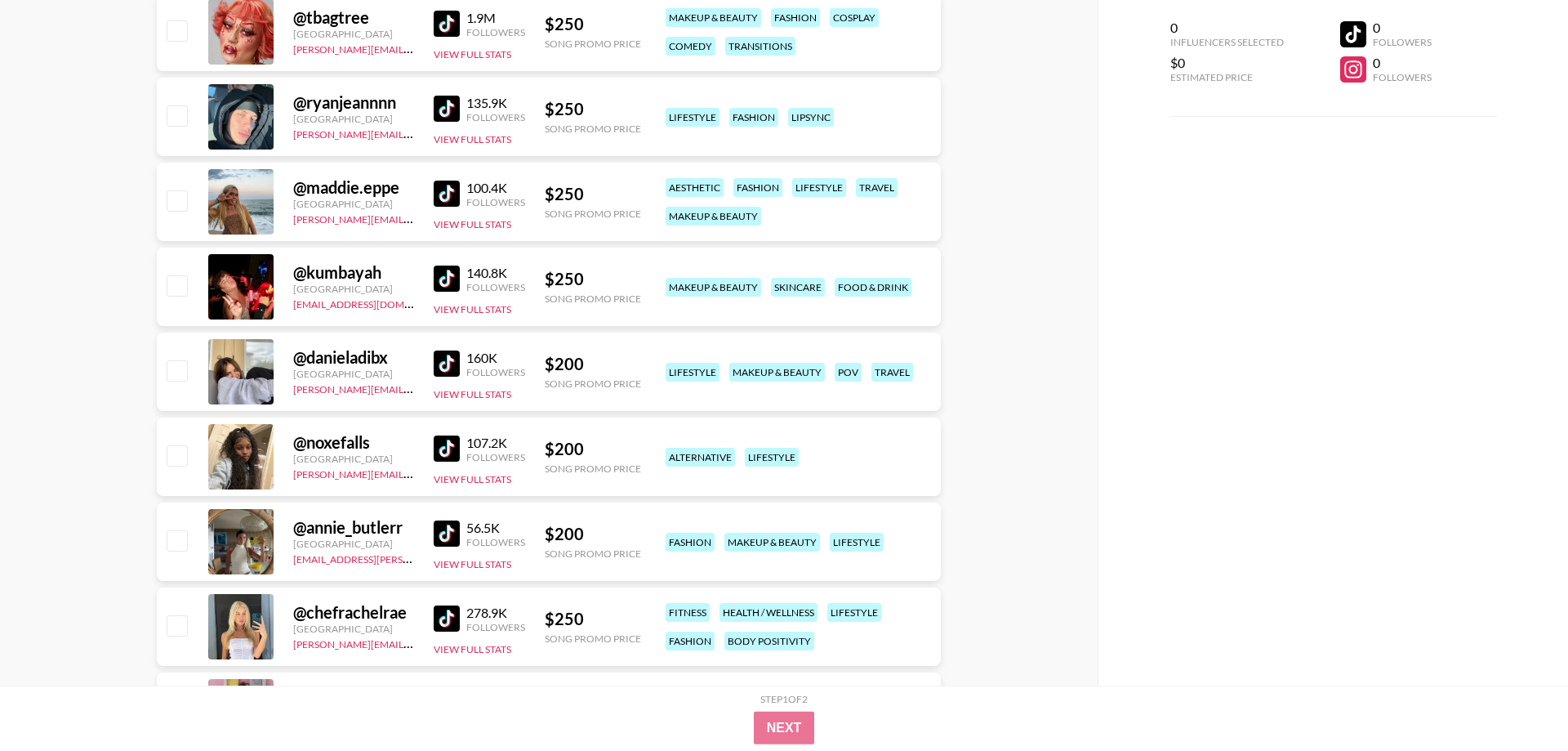
scroll to position [666, 0]
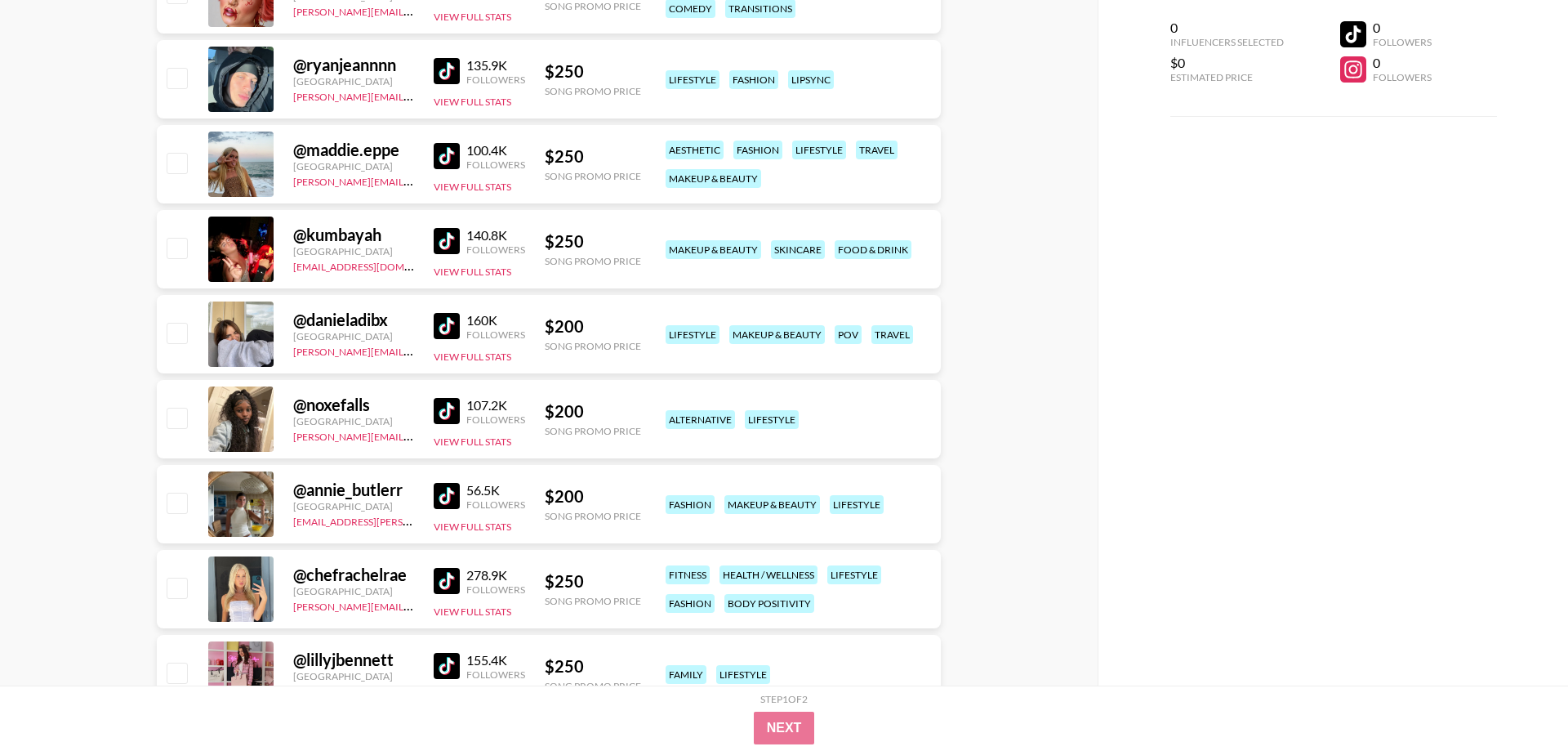
click at [444, 413] on img at bounding box center [447, 411] width 27 height 27
click at [449, 500] on img at bounding box center [447, 496] width 27 height 27
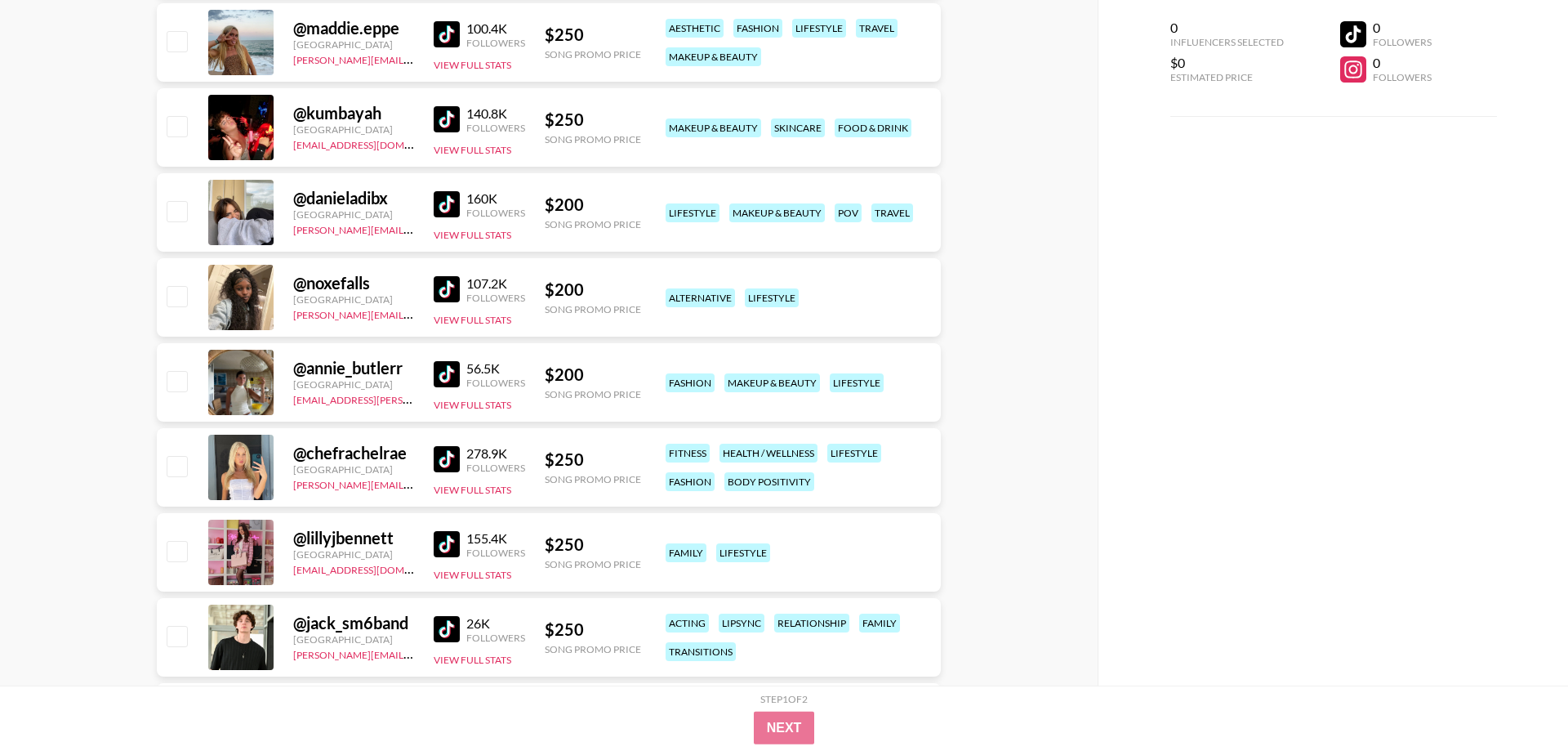
scroll to position [833, 0]
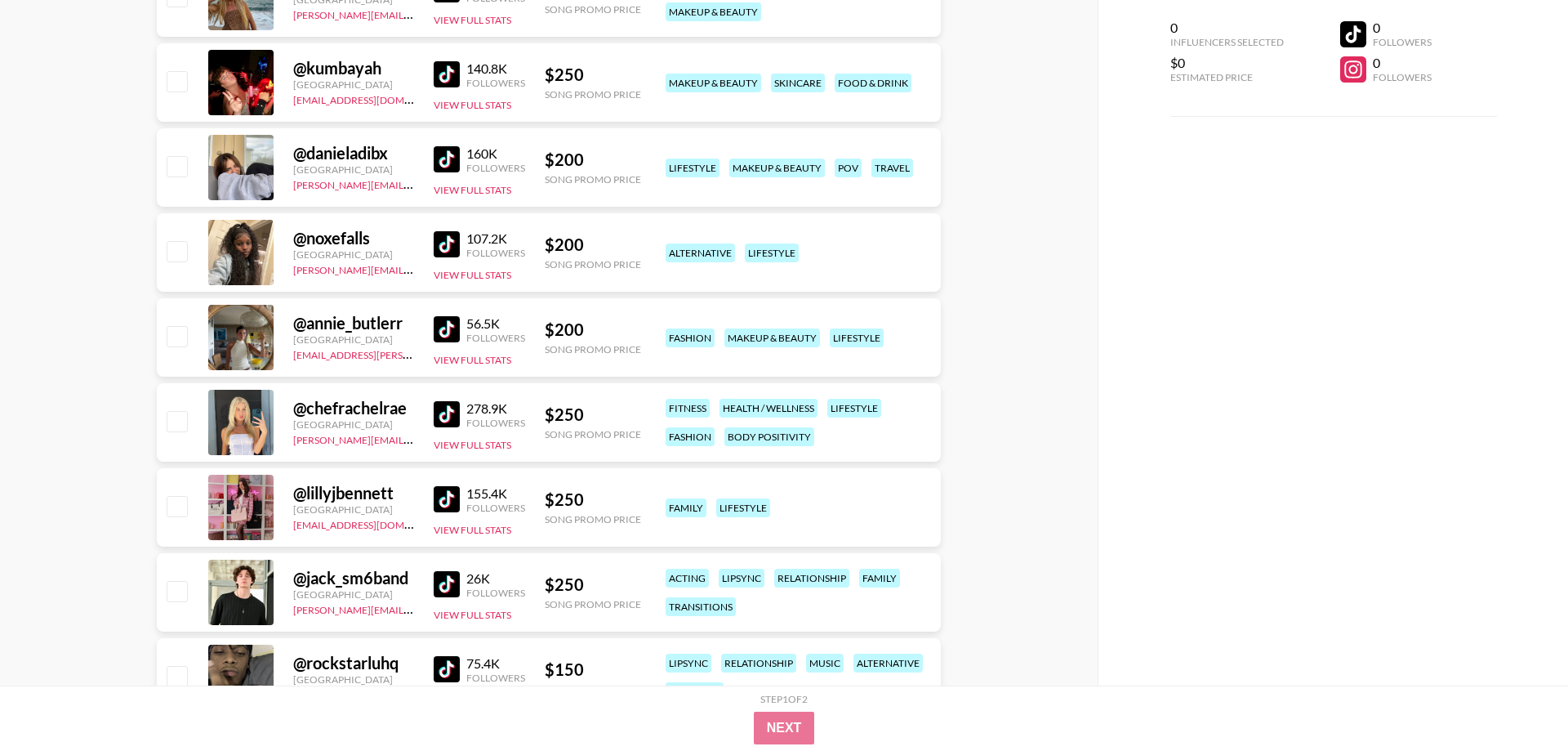
click at [451, 415] on img at bounding box center [447, 414] width 27 height 27
click at [443, 497] on img at bounding box center [447, 499] width 27 height 27
click at [446, 590] on img at bounding box center [447, 584] width 27 height 27
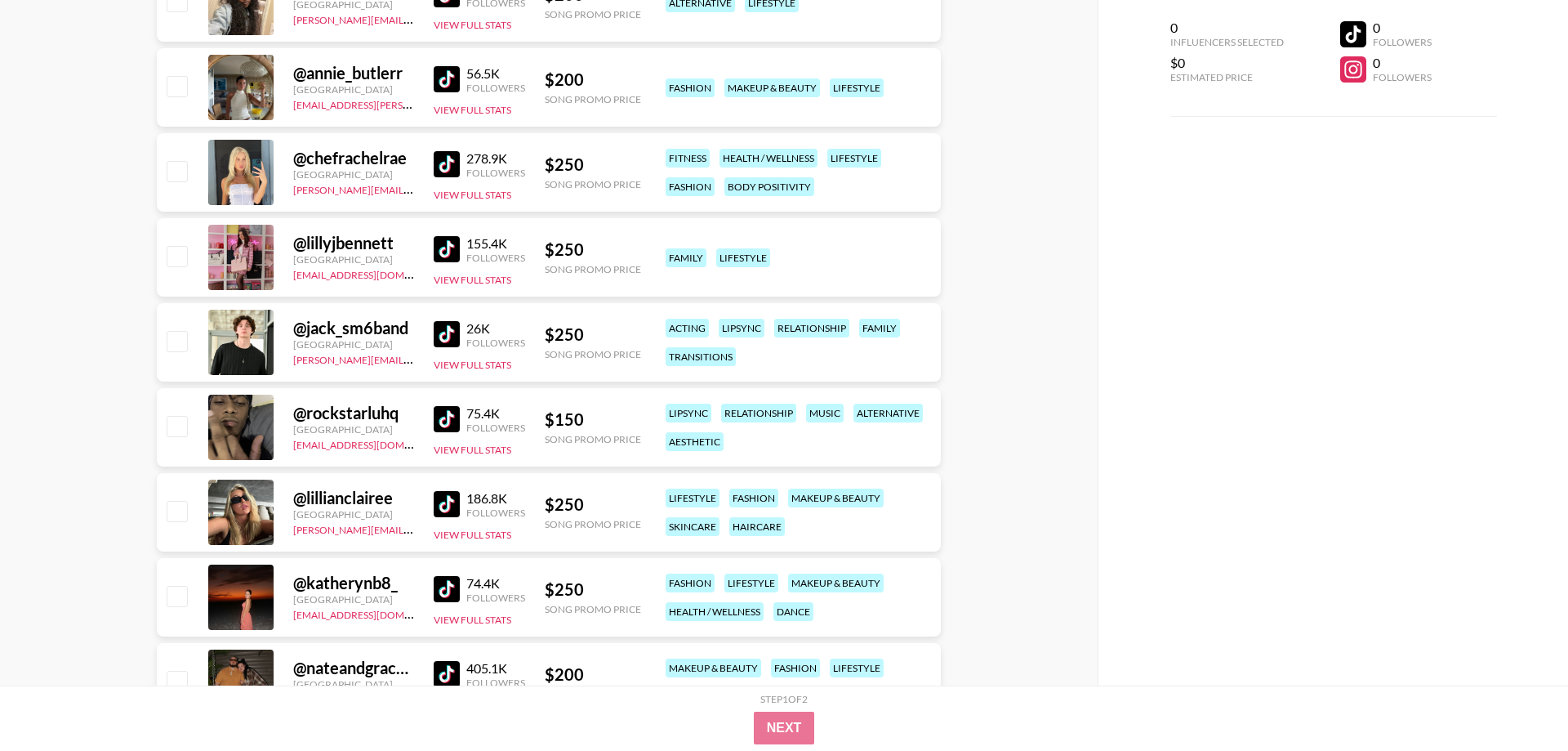
click at [445, 423] on img at bounding box center [447, 419] width 27 height 27
click at [454, 501] on img at bounding box center [447, 504] width 27 height 27
click at [443, 592] on img at bounding box center [447, 589] width 27 height 27
click at [453, 672] on img at bounding box center [447, 674] width 27 height 27
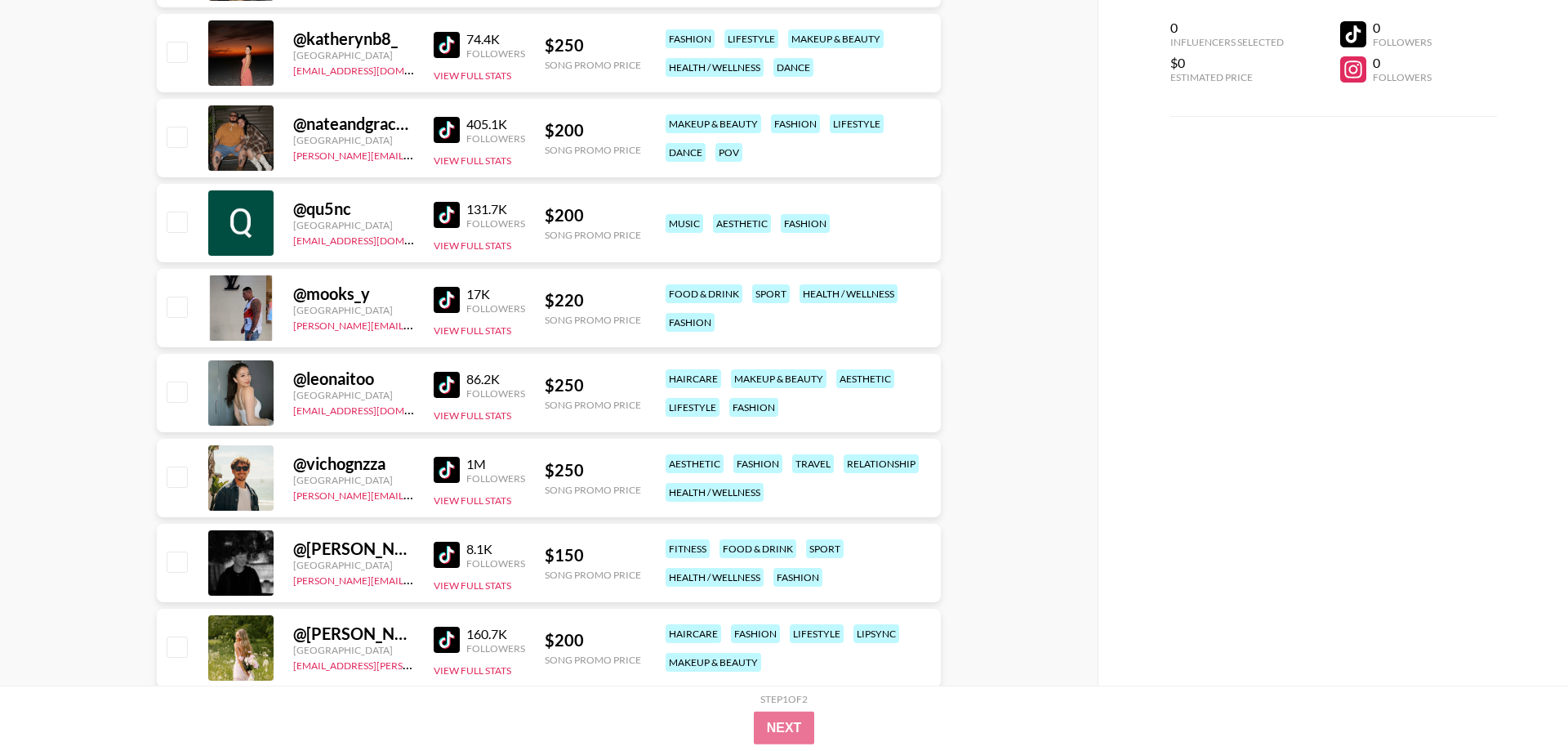
scroll to position [1666, 0]
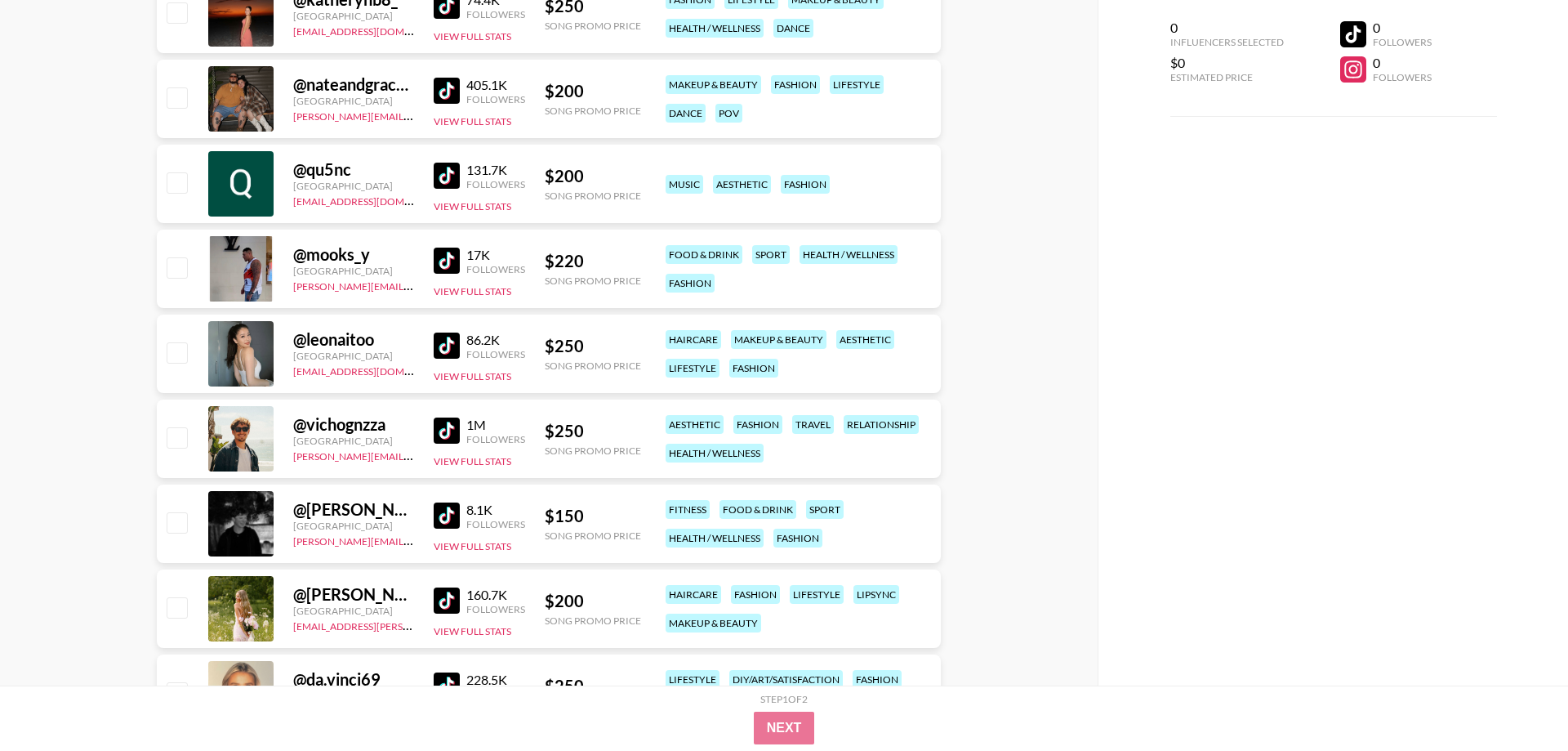
click at [458, 338] on img at bounding box center [447, 345] width 27 height 27
click at [457, 429] on img at bounding box center [447, 430] width 27 height 27
click at [462, 519] on link at bounding box center [450, 516] width 33 height 27
click at [443, 603] on img at bounding box center [447, 601] width 27 height 27
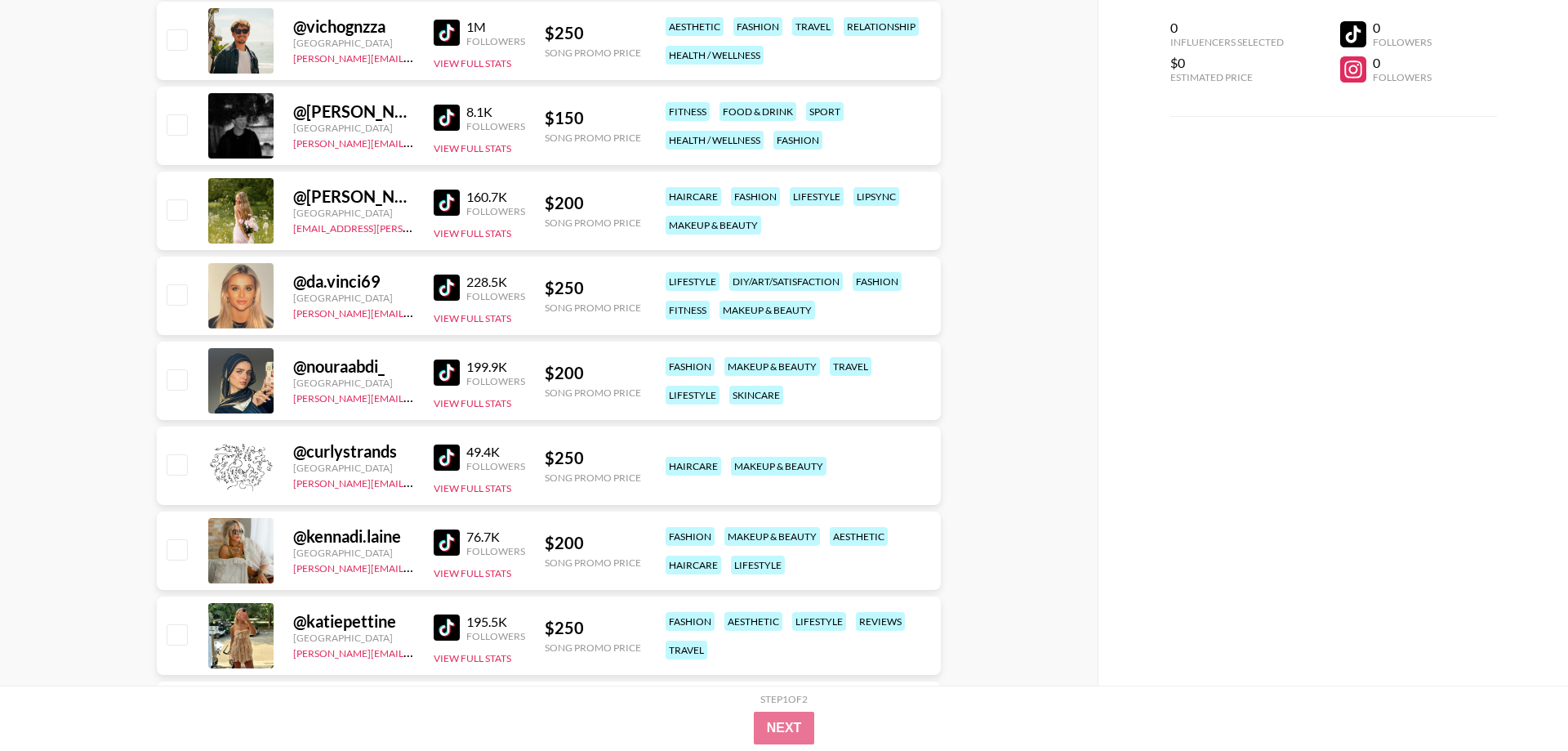
scroll to position [2083, 0]
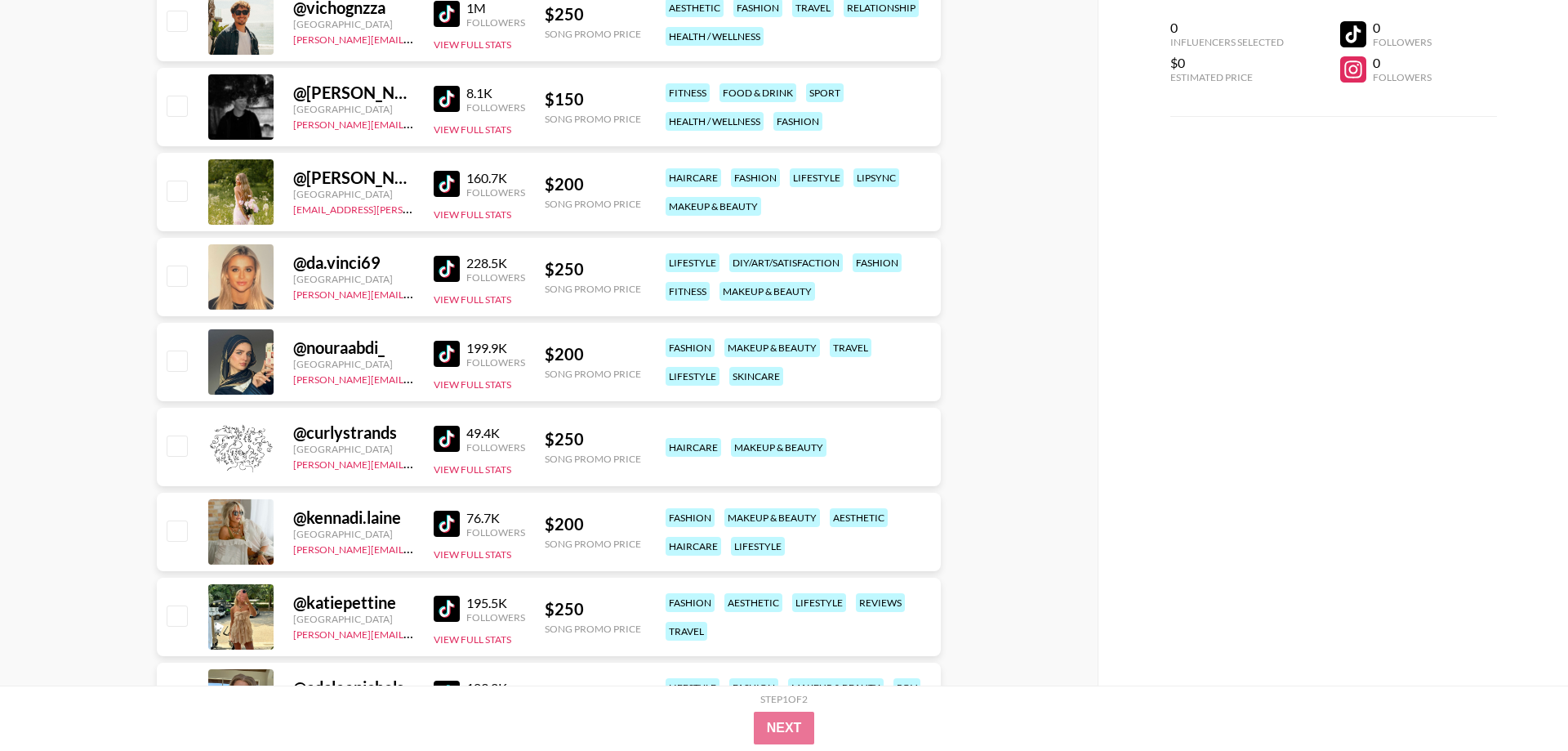
click at [453, 270] on img at bounding box center [447, 269] width 27 height 27
click at [446, 355] on img at bounding box center [447, 354] width 27 height 27
click at [455, 521] on img at bounding box center [447, 524] width 27 height 27
click at [455, 614] on img at bounding box center [447, 609] width 27 height 27
